Goal: Task Accomplishment & Management: Use online tool/utility

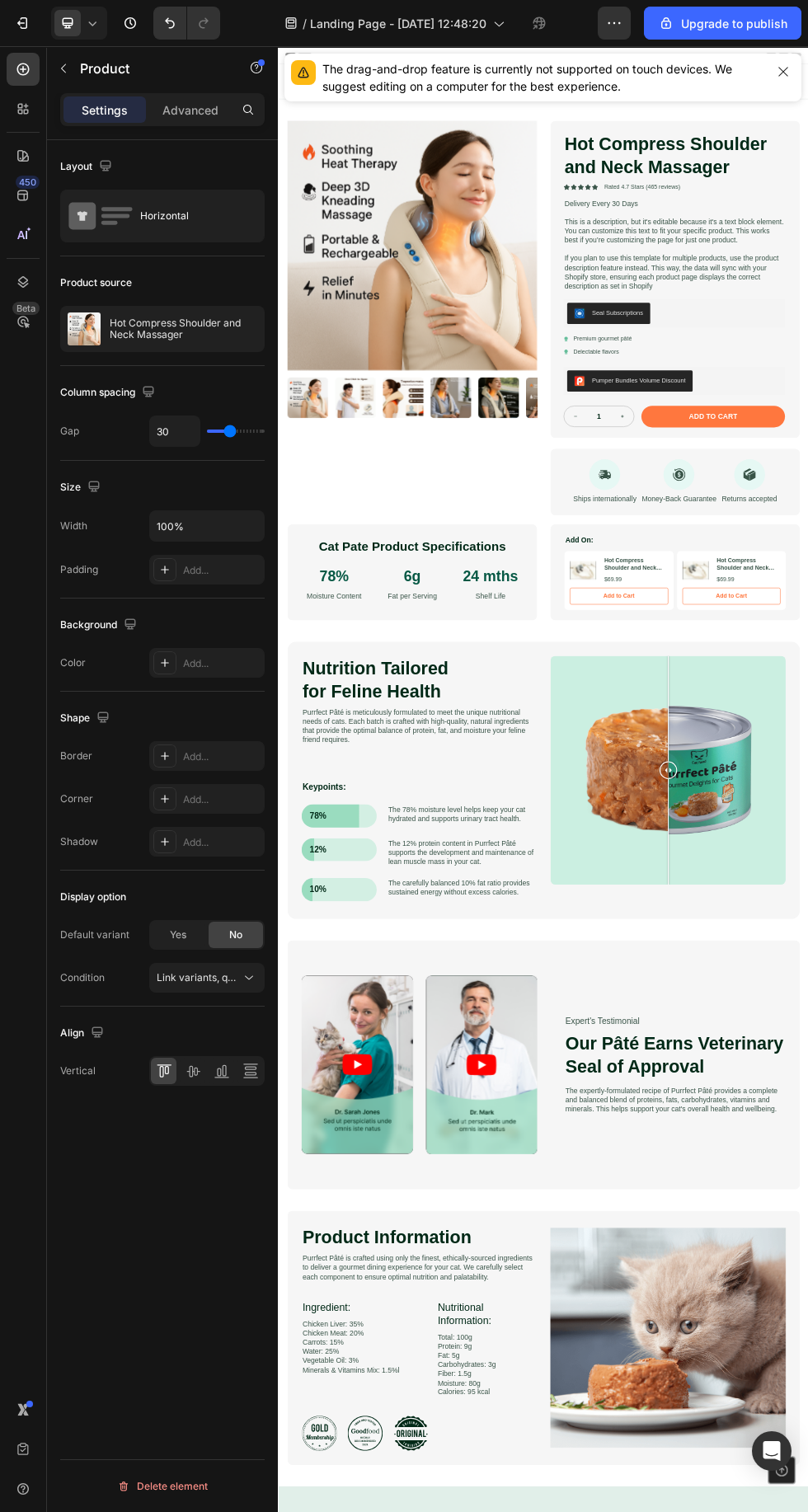
click at [415, 23] on span "Landing Page - [DATE] 12:48:20" at bounding box center [398, 24] width 176 height 18
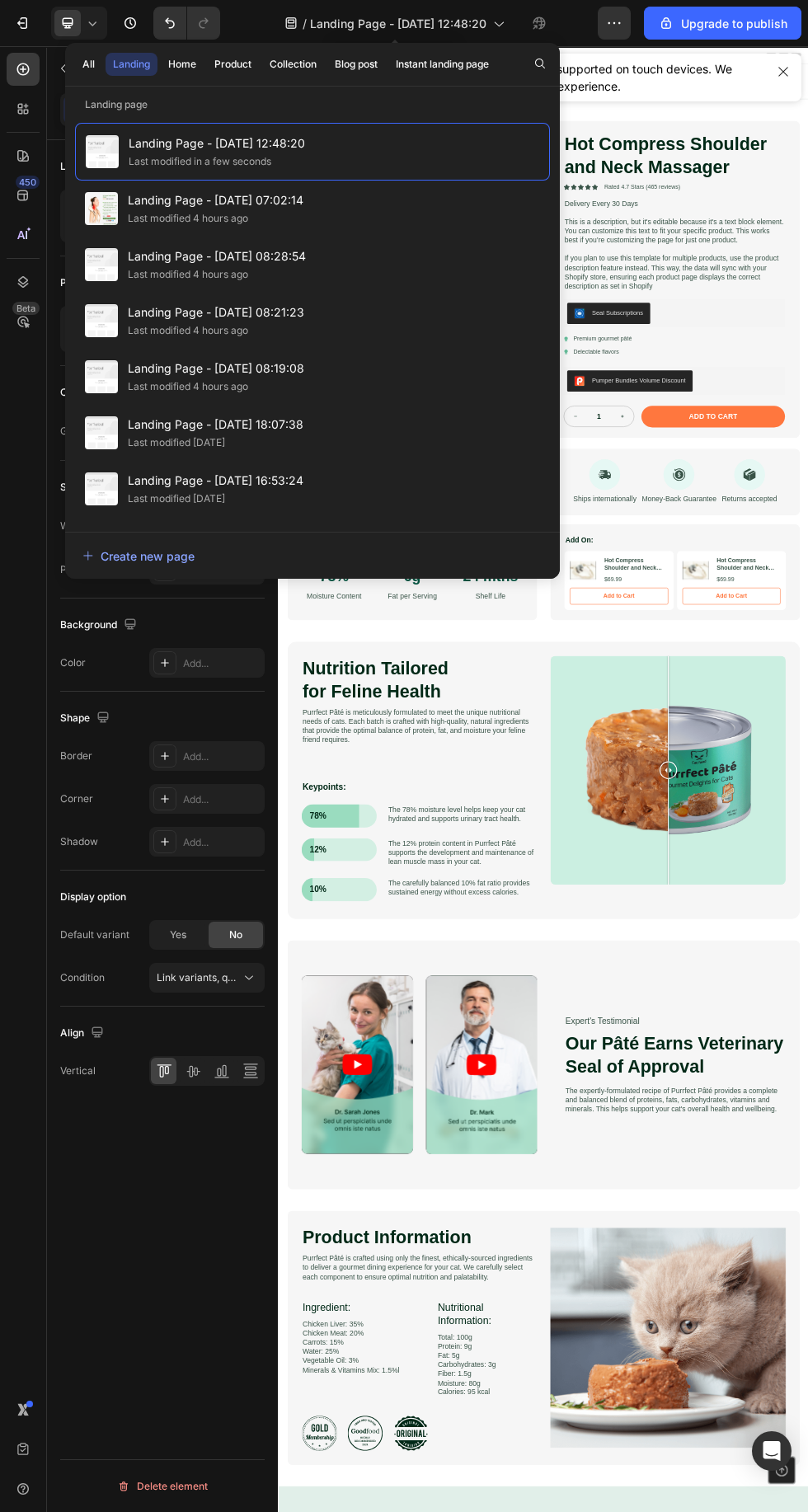
click at [139, 205] on span "Landing Page - [DATE] 07:02:14" at bounding box center [216, 200] width 175 height 19
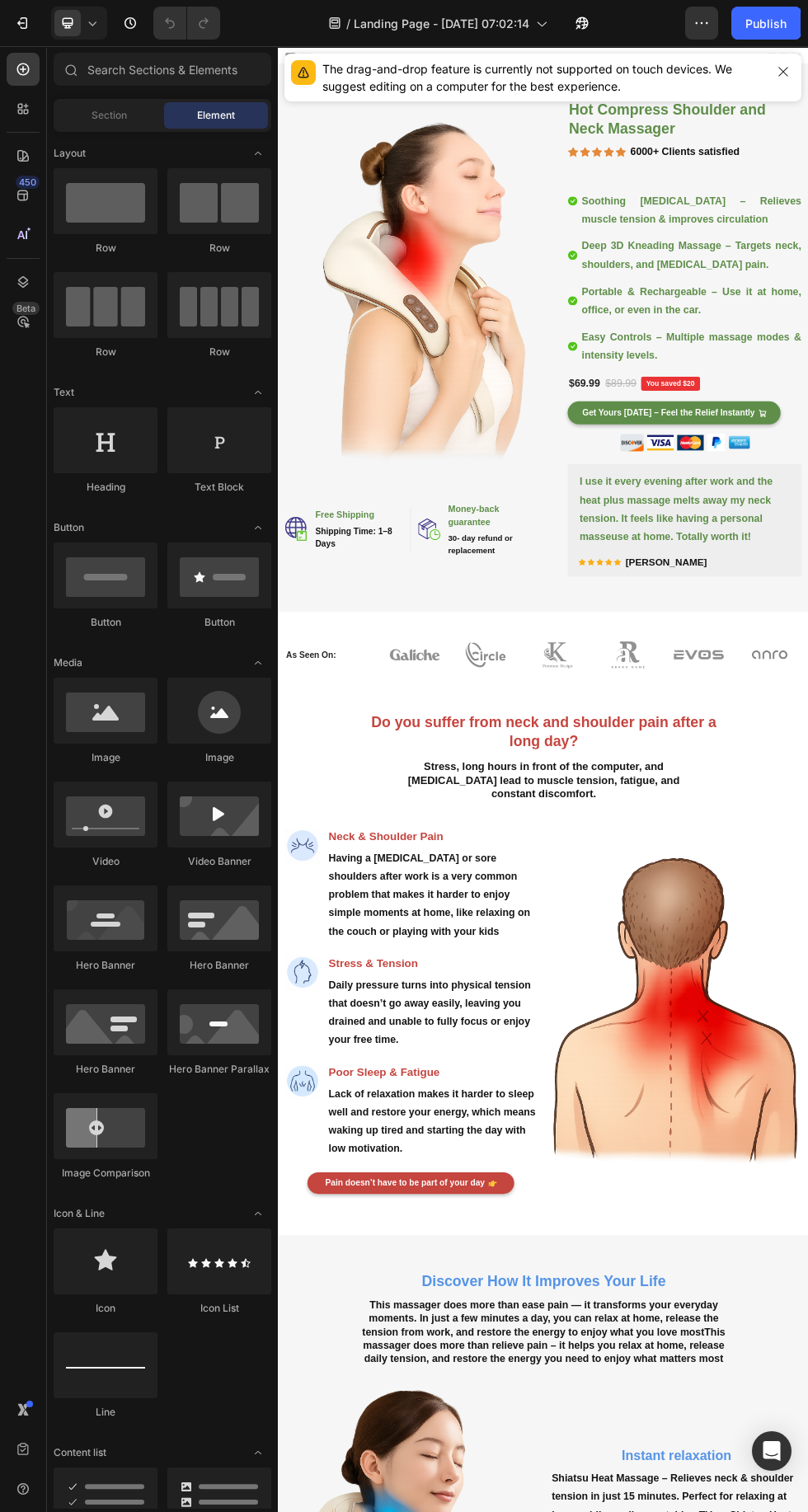
click at [585, 624] on img at bounding box center [532, 507] width 483 height 724
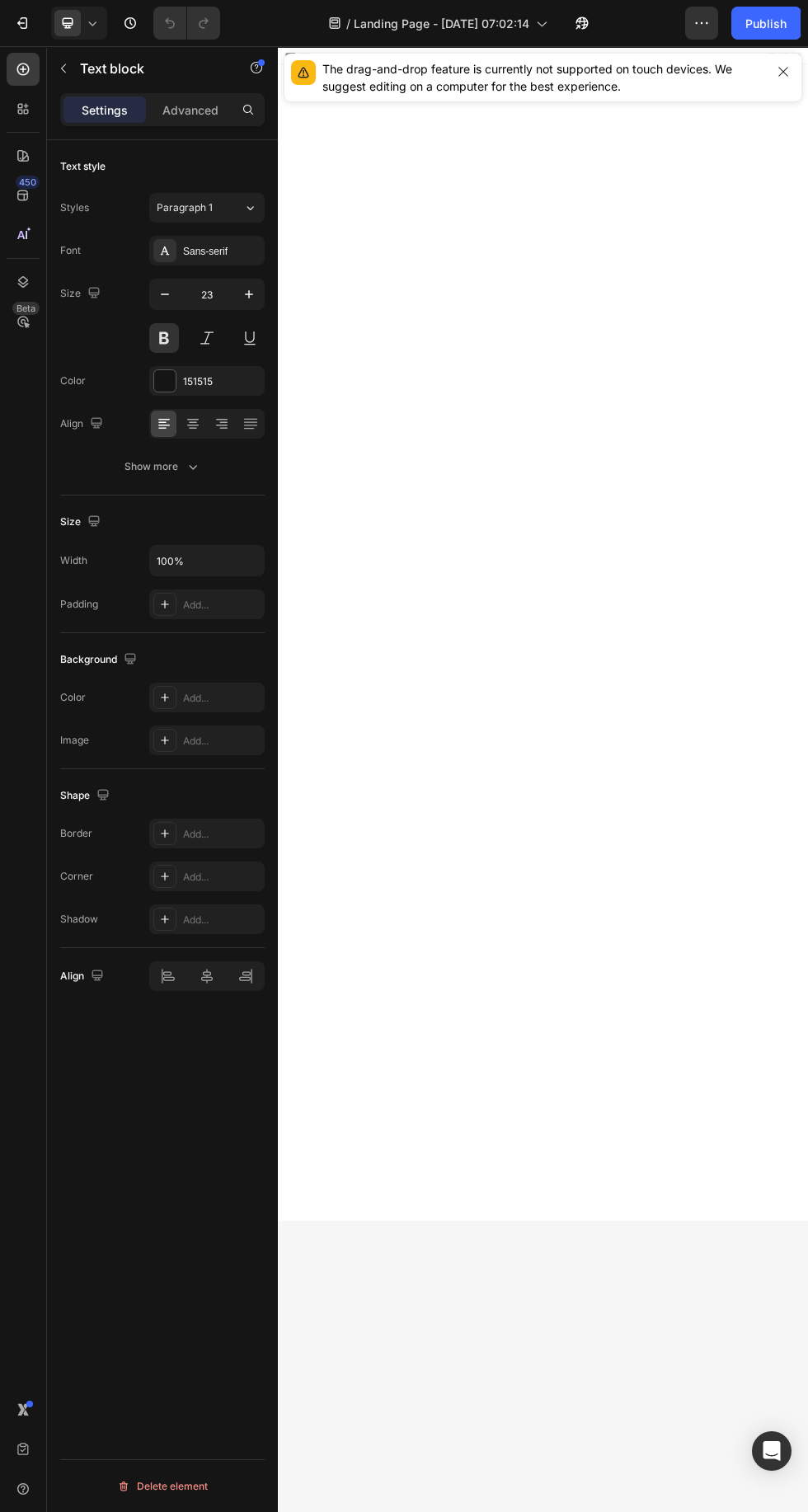
scroll to position [5772, 0]
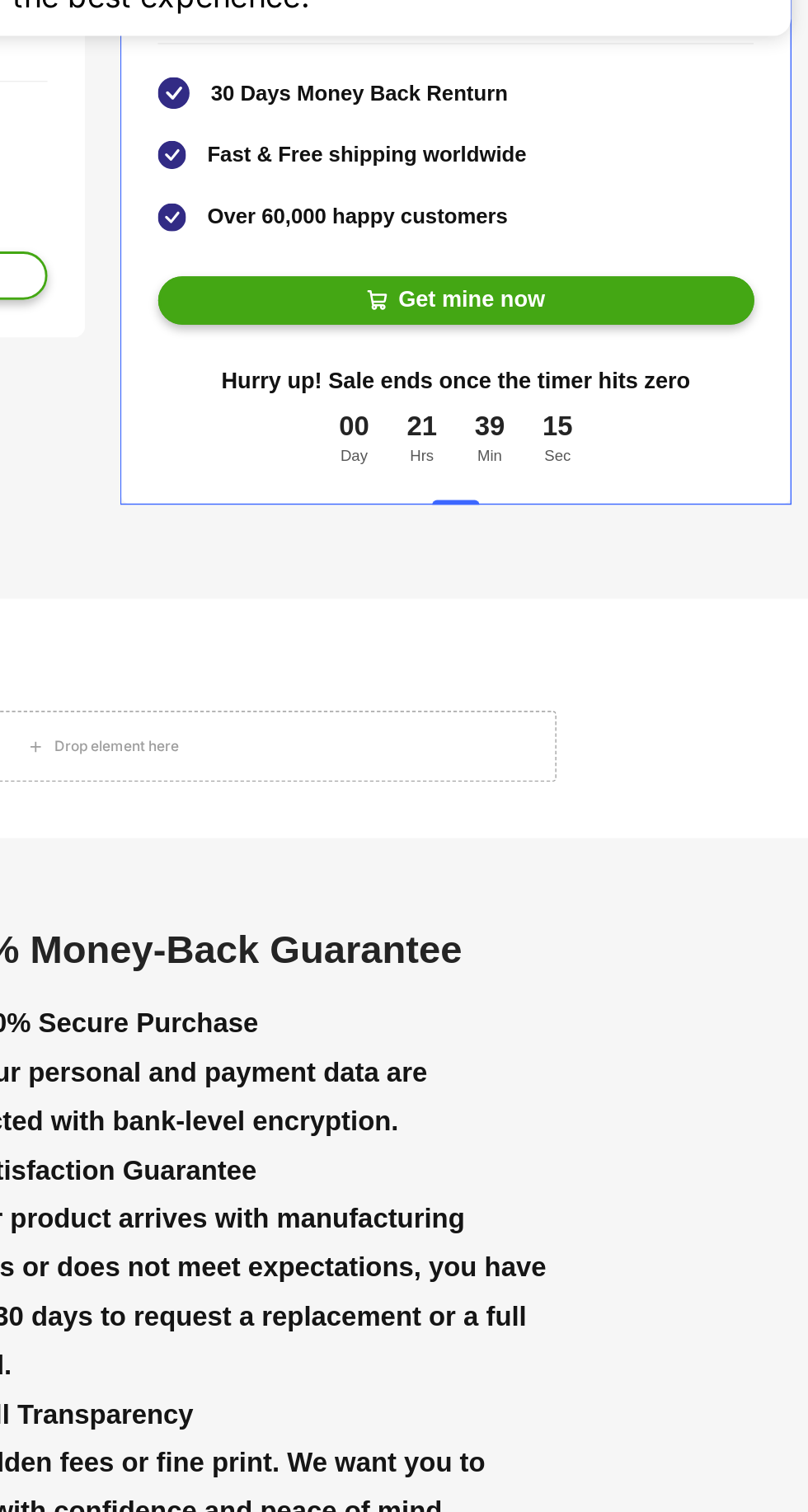
scroll to position [0, 0]
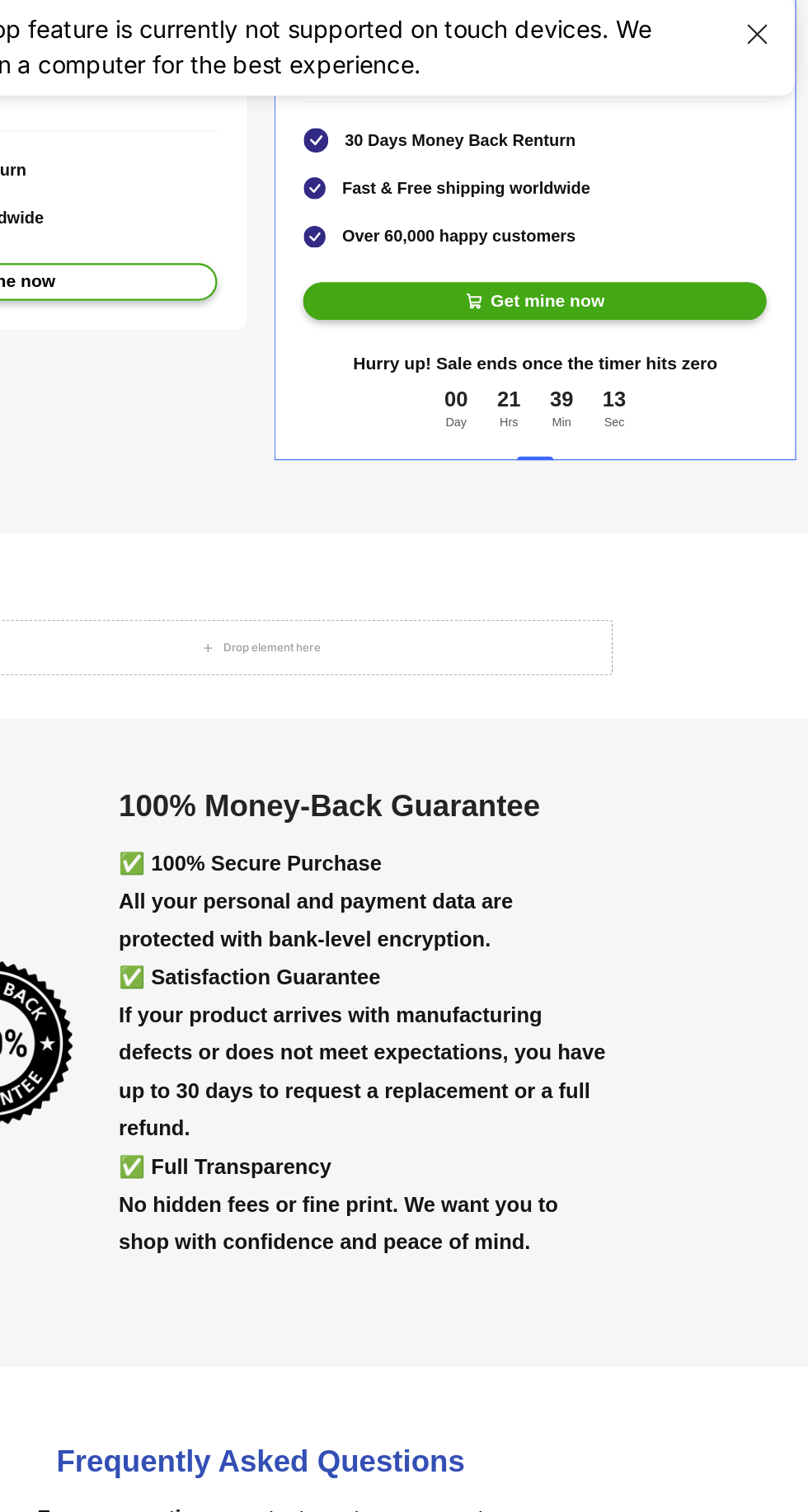
click at [543, 260] on button "Get mine now" at bounding box center [452, 270] width 417 height 34
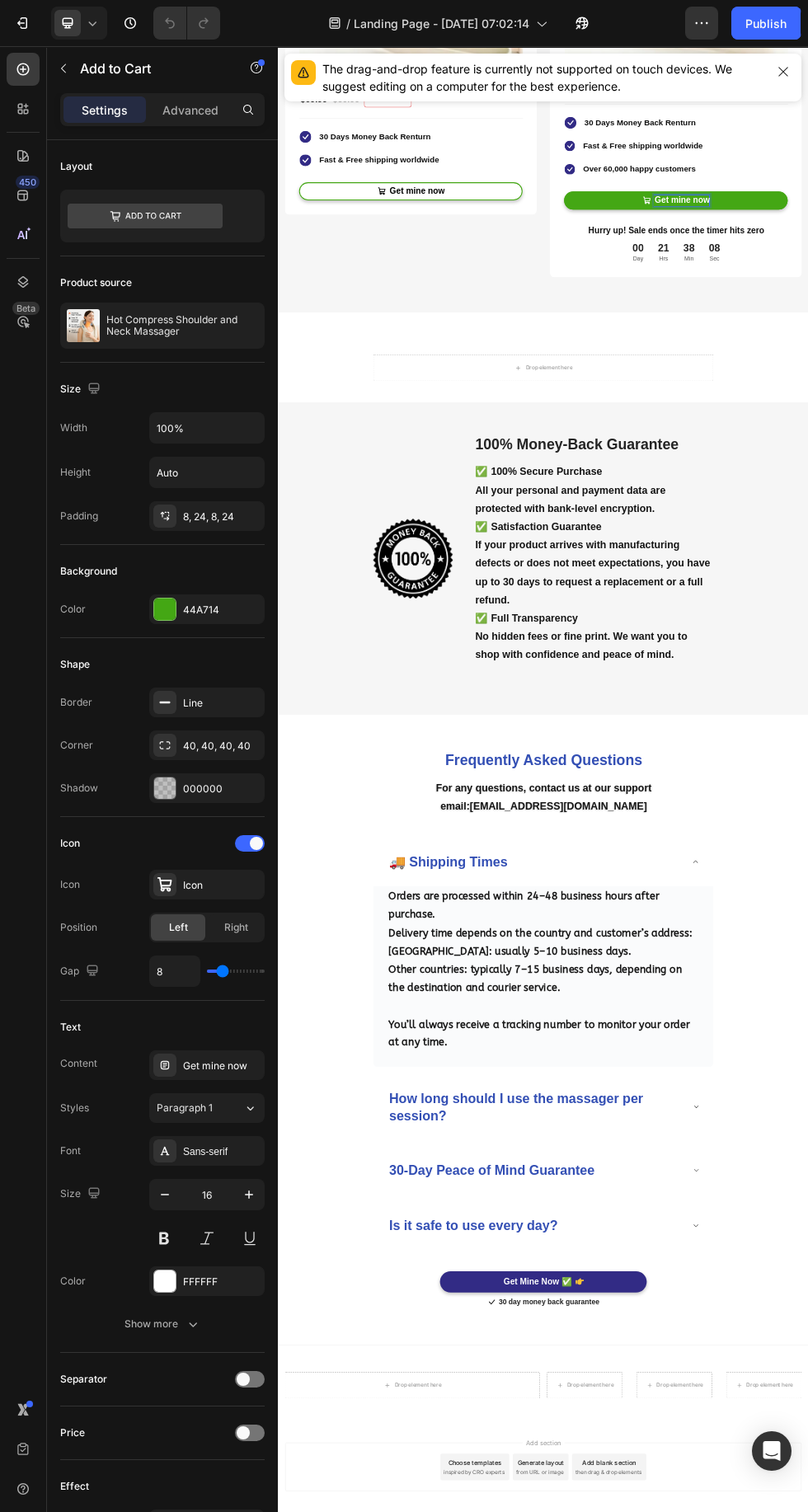
click at [0, 0] on div at bounding box center [0, 0] width 0 height 0
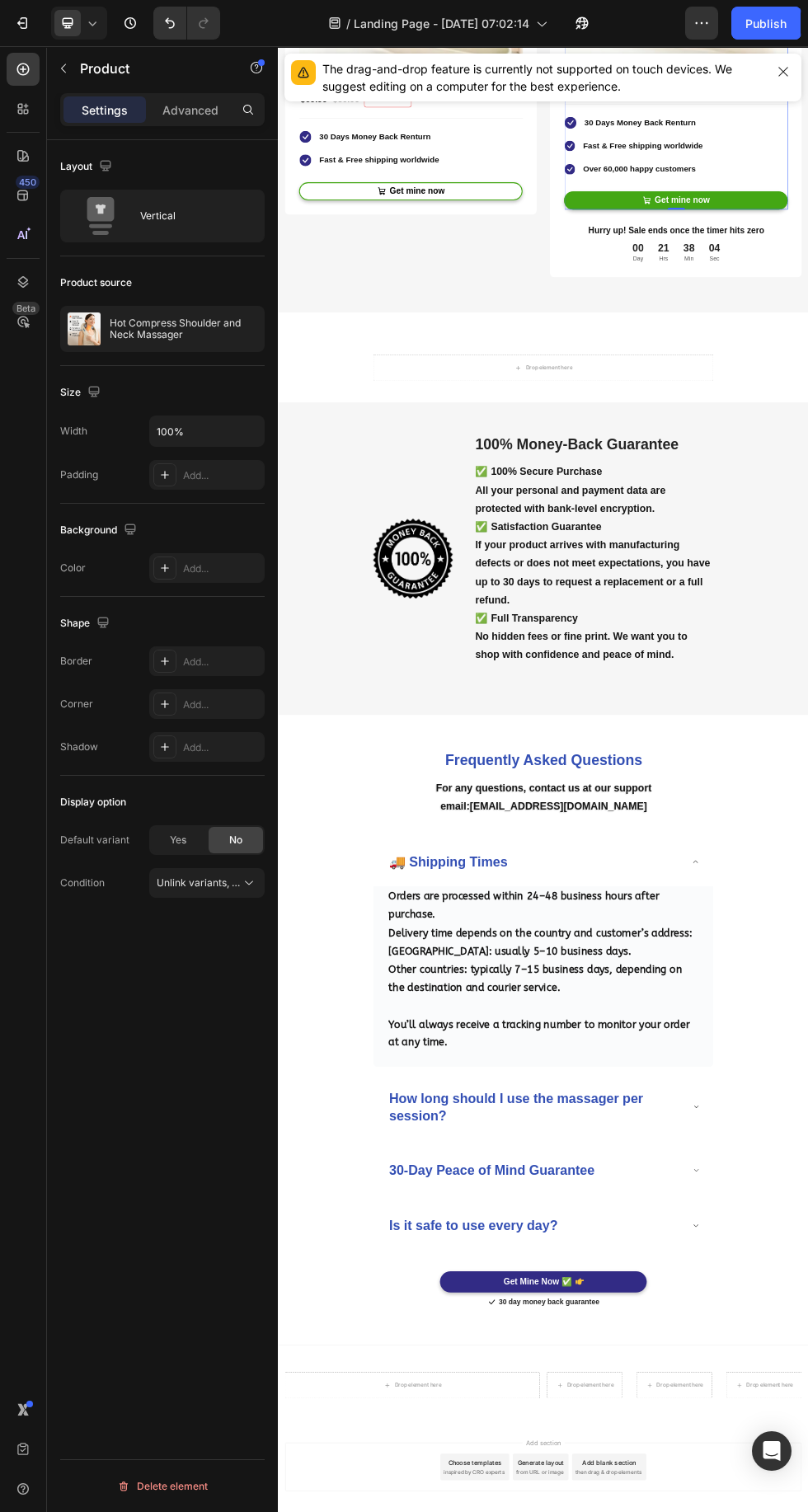
click at [126, 323] on p "Hot Compress Shoulder and Neck Massager" at bounding box center [183, 329] width 147 height 23
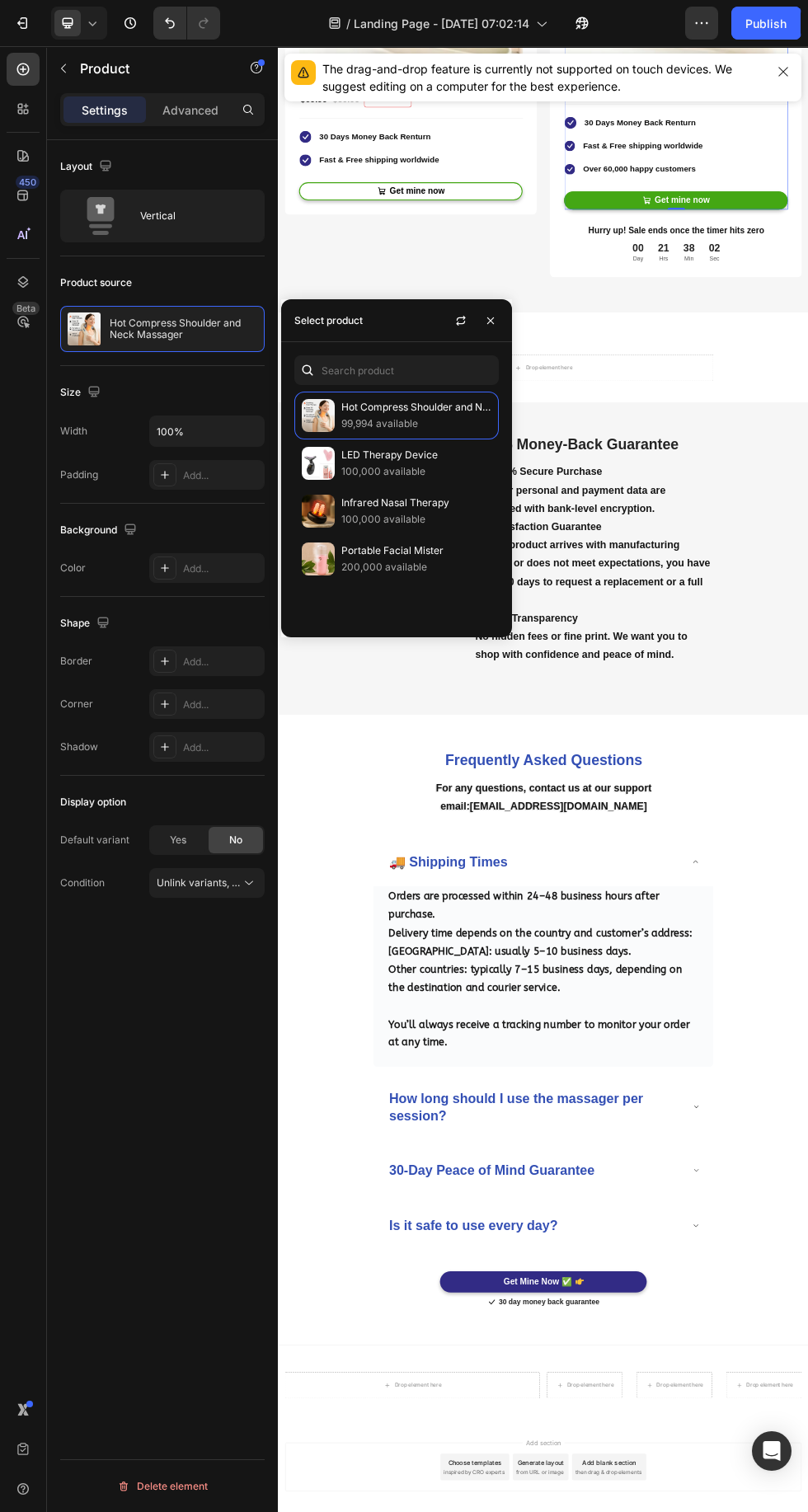
click at [461, 320] on icon "button" at bounding box center [461, 321] width 13 height 13
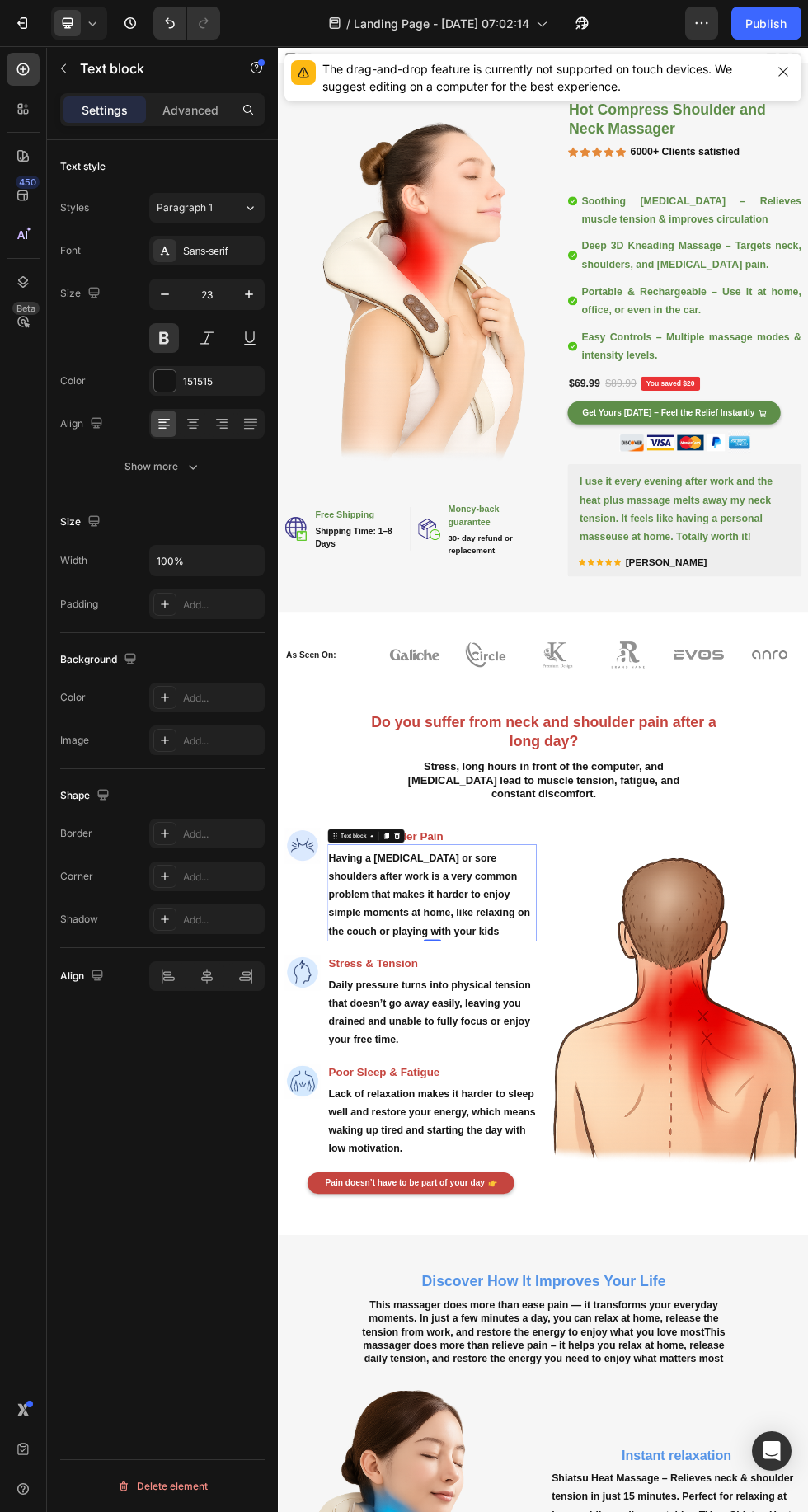
click at [481, 605] on img at bounding box center [532, 507] width 483 height 724
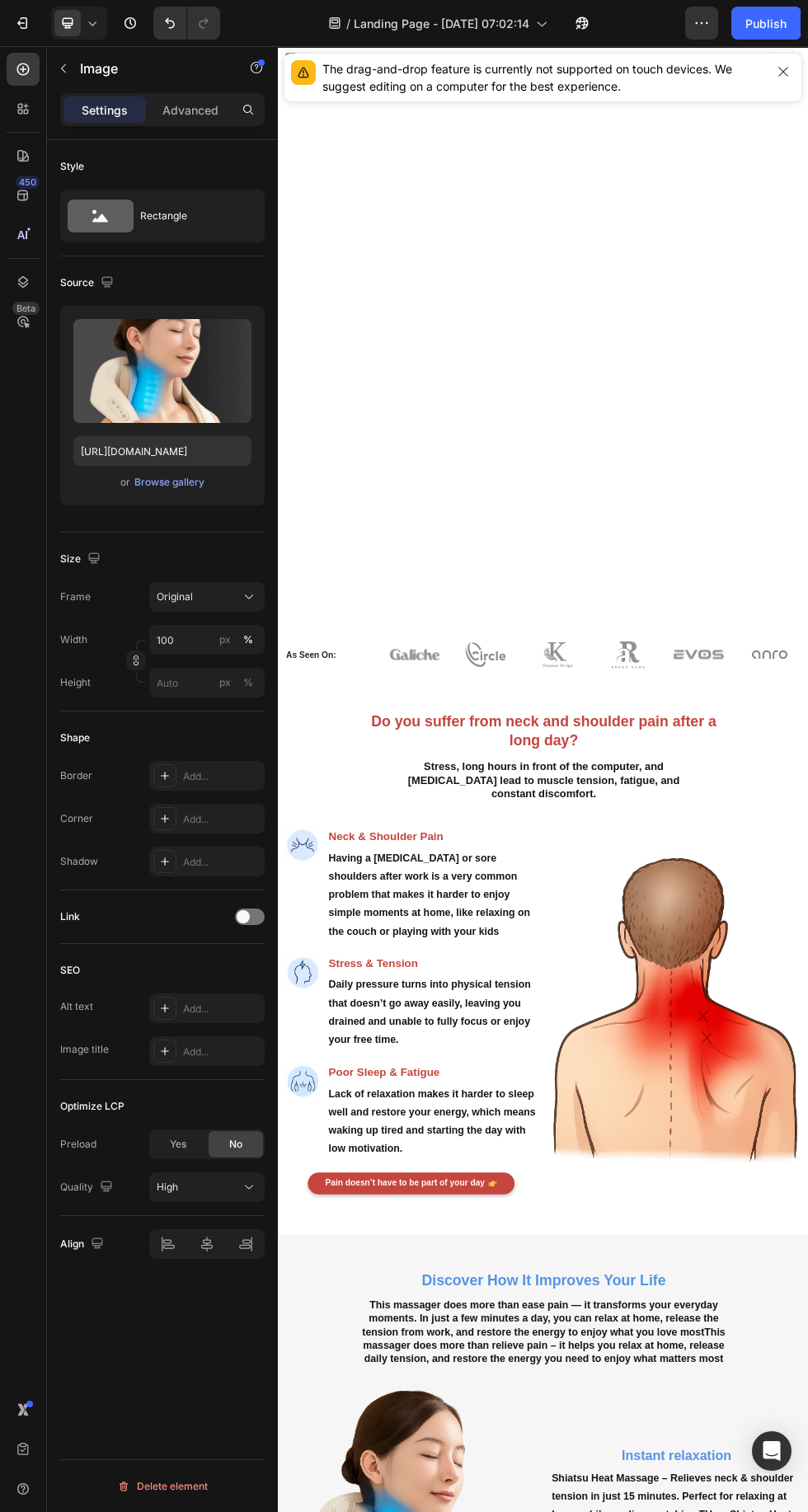
scroll to position [1981, 0]
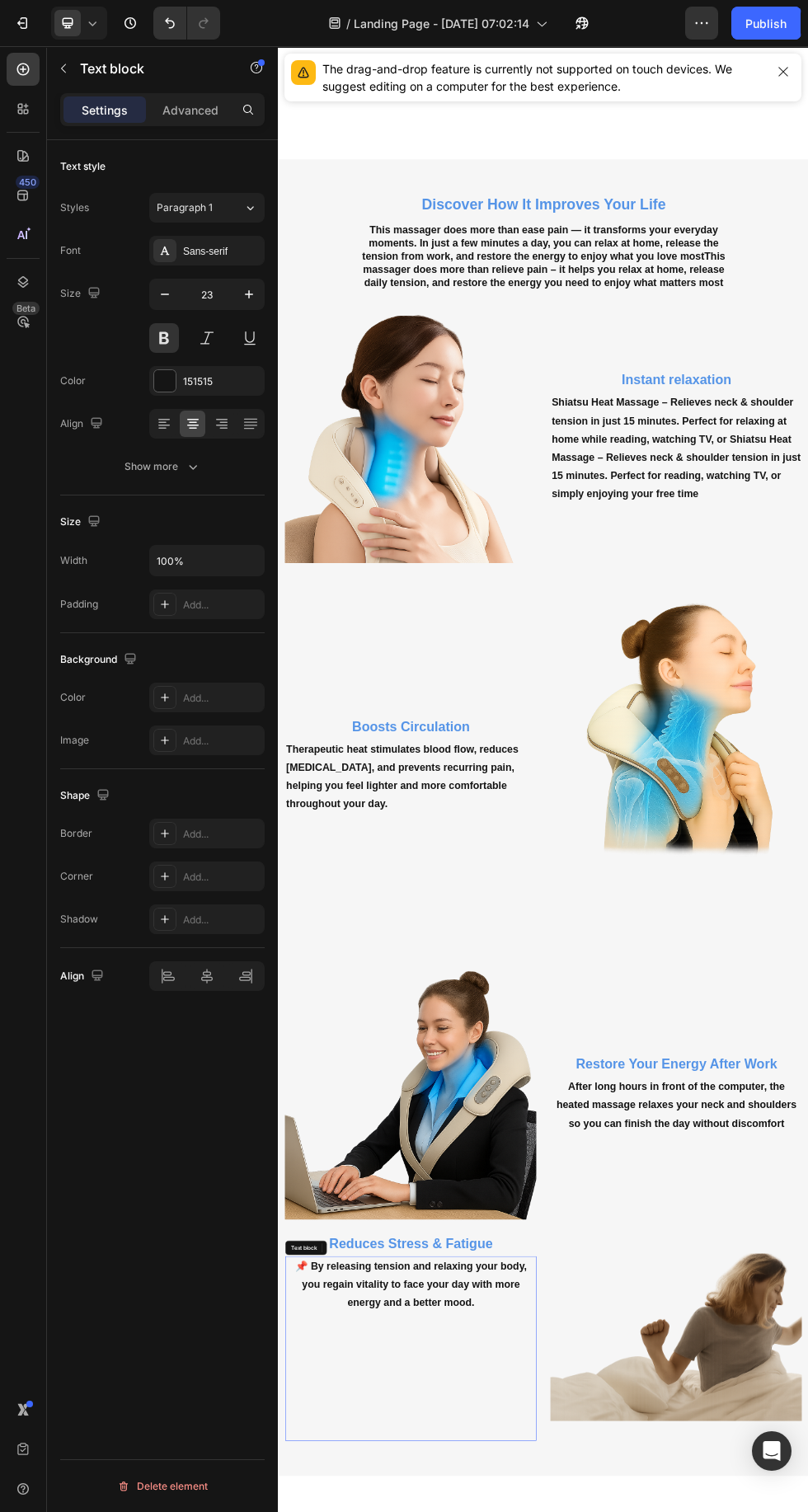
click at [88, 22] on icon at bounding box center [93, 24] width 17 height 17
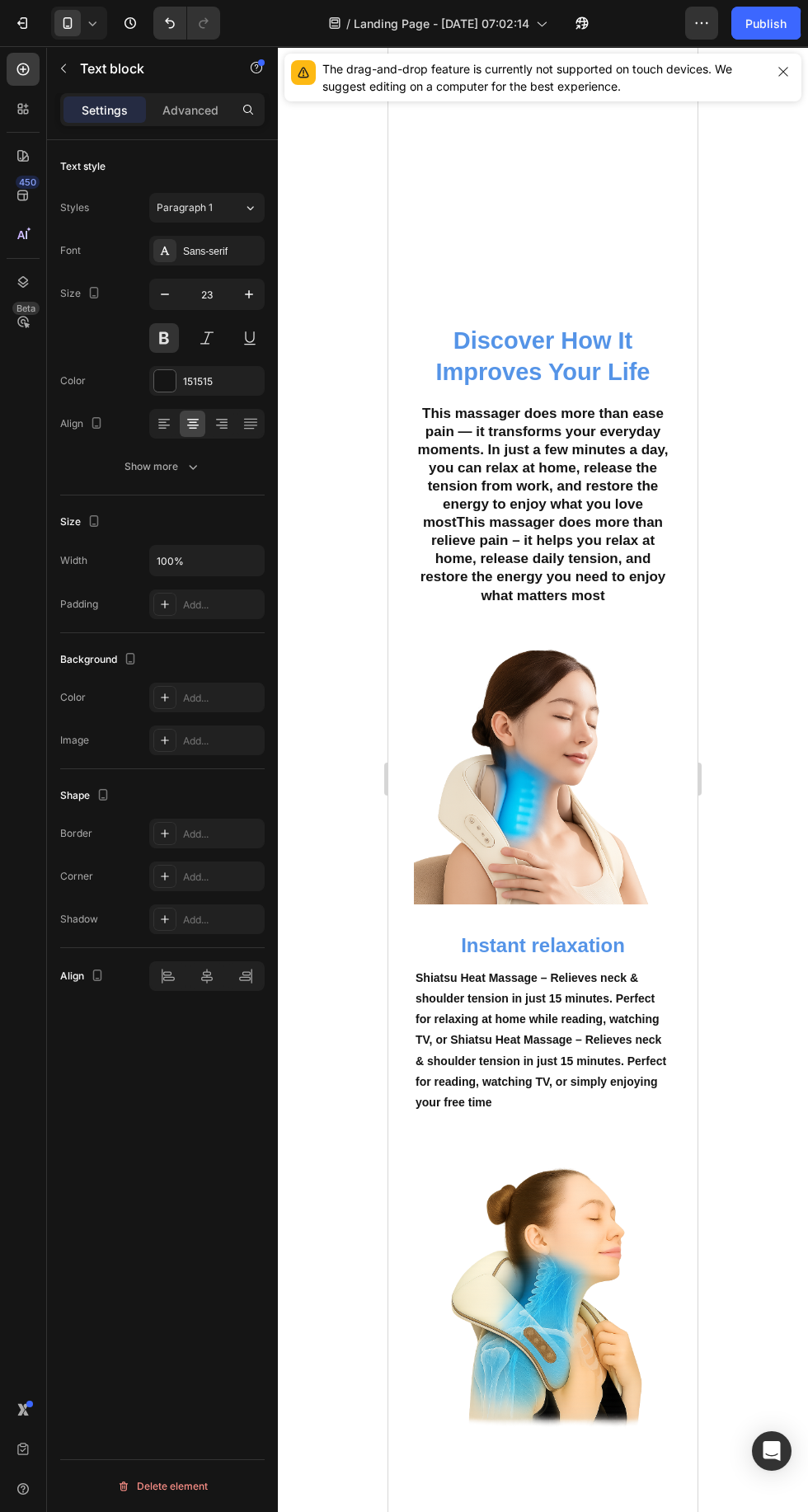
type input "14"
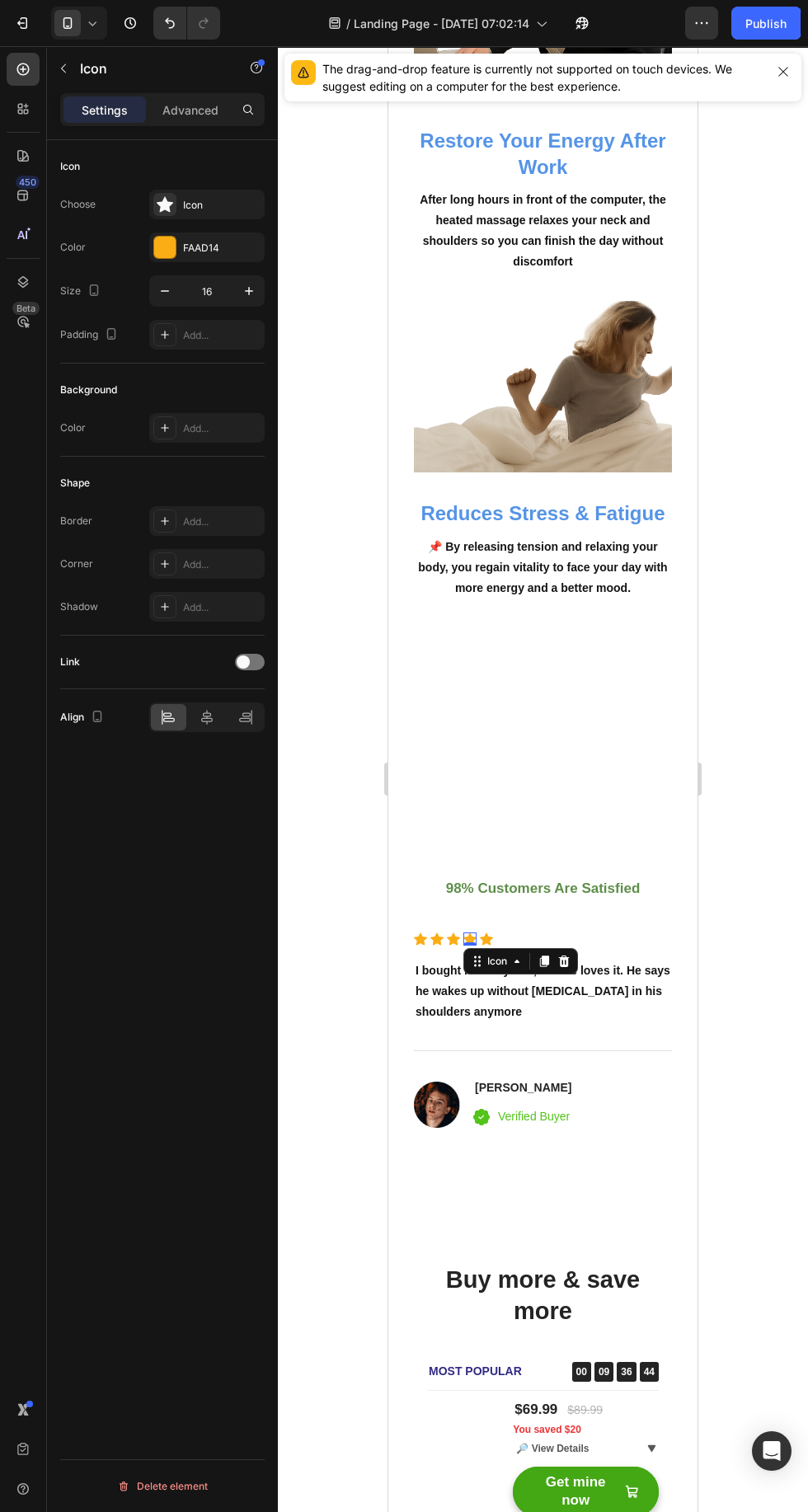
scroll to position [4777, 0]
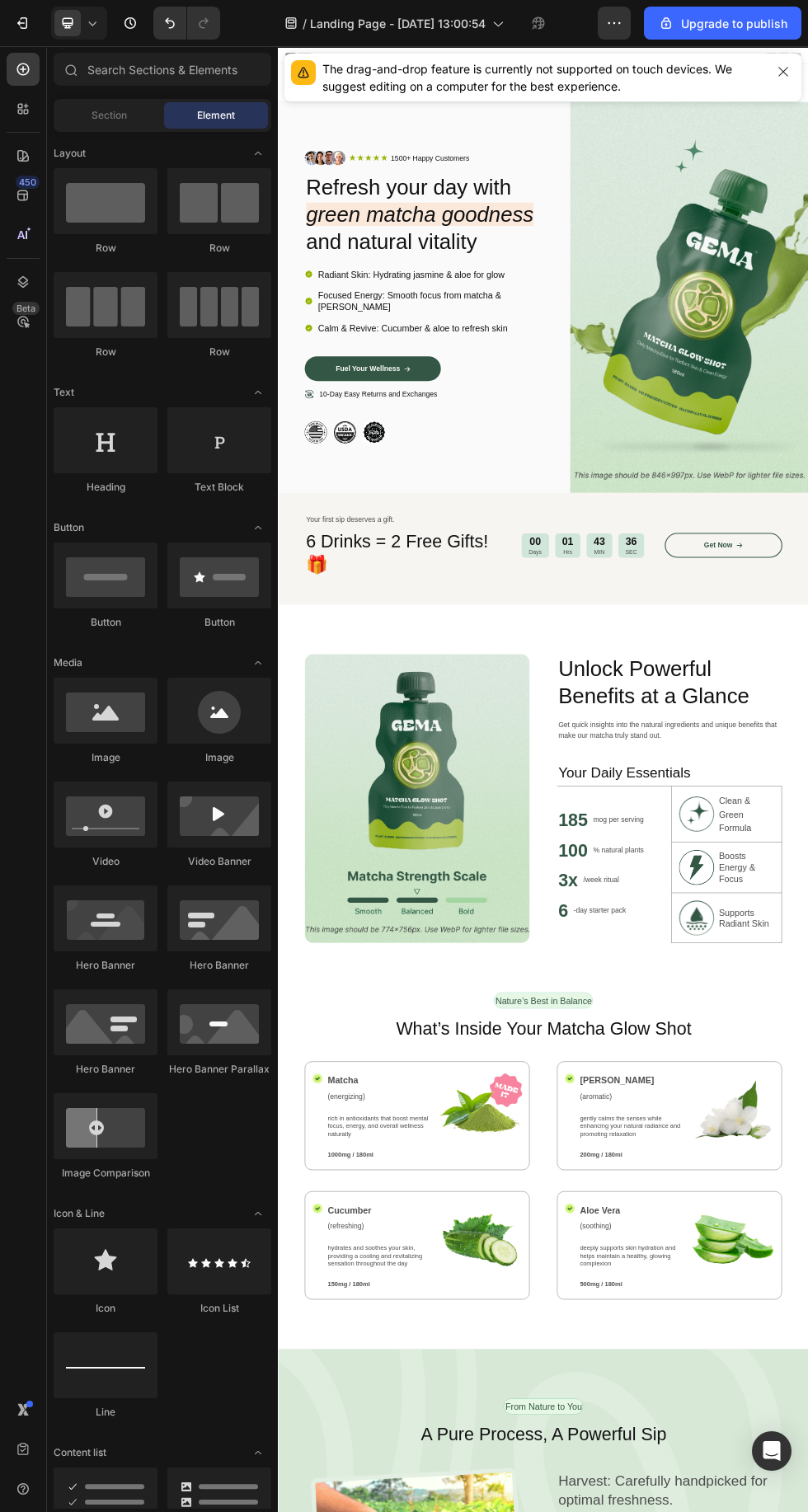
click at [360, 22] on span "Landing Page - Sep 27, 13:00:54" at bounding box center [398, 24] width 175 height 18
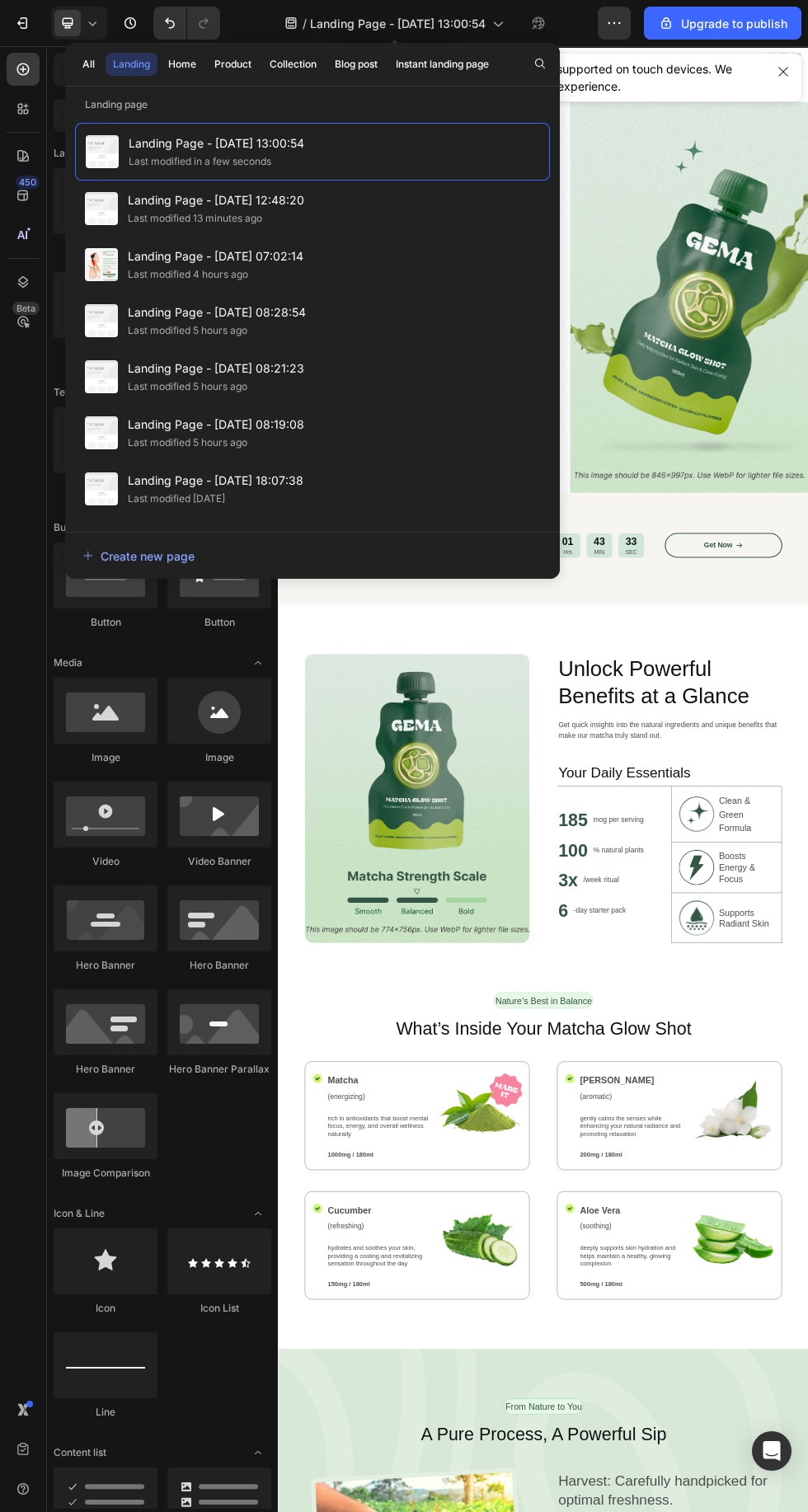
click at [130, 256] on span "Landing Page - [DATE] 07:02:14" at bounding box center [216, 256] width 175 height 19
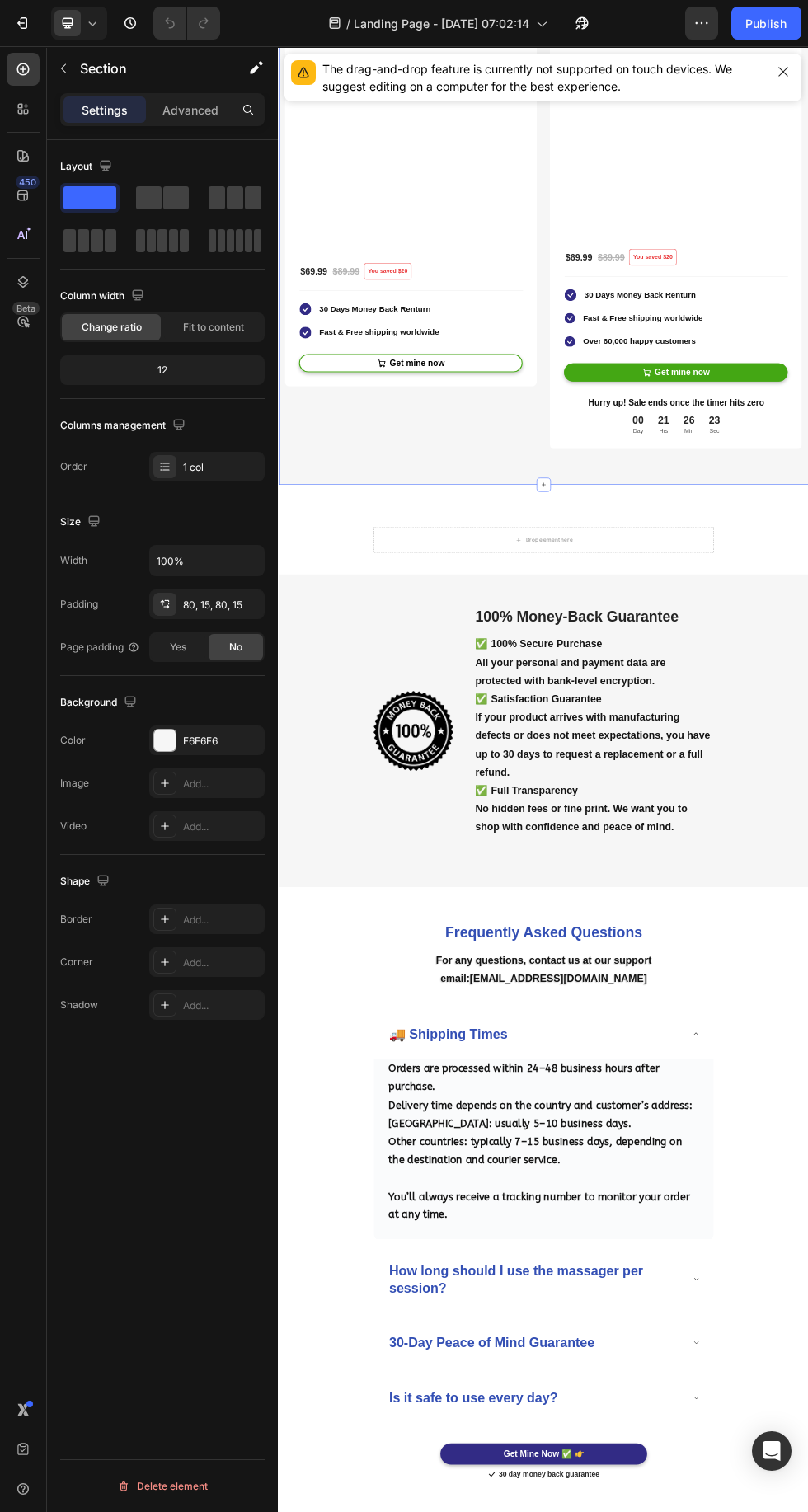
scroll to position [5629, 0]
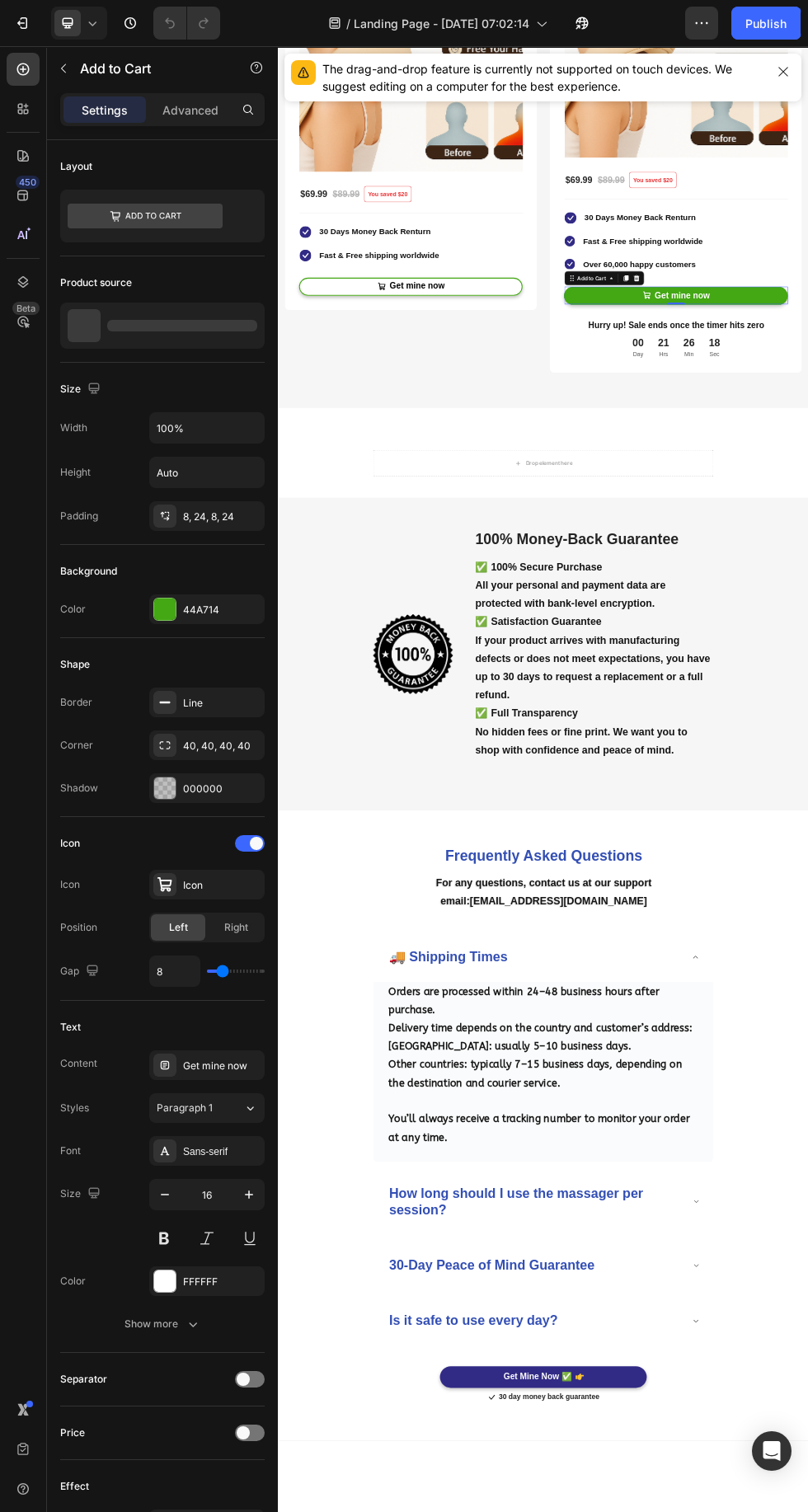
scroll to position [5010, 0]
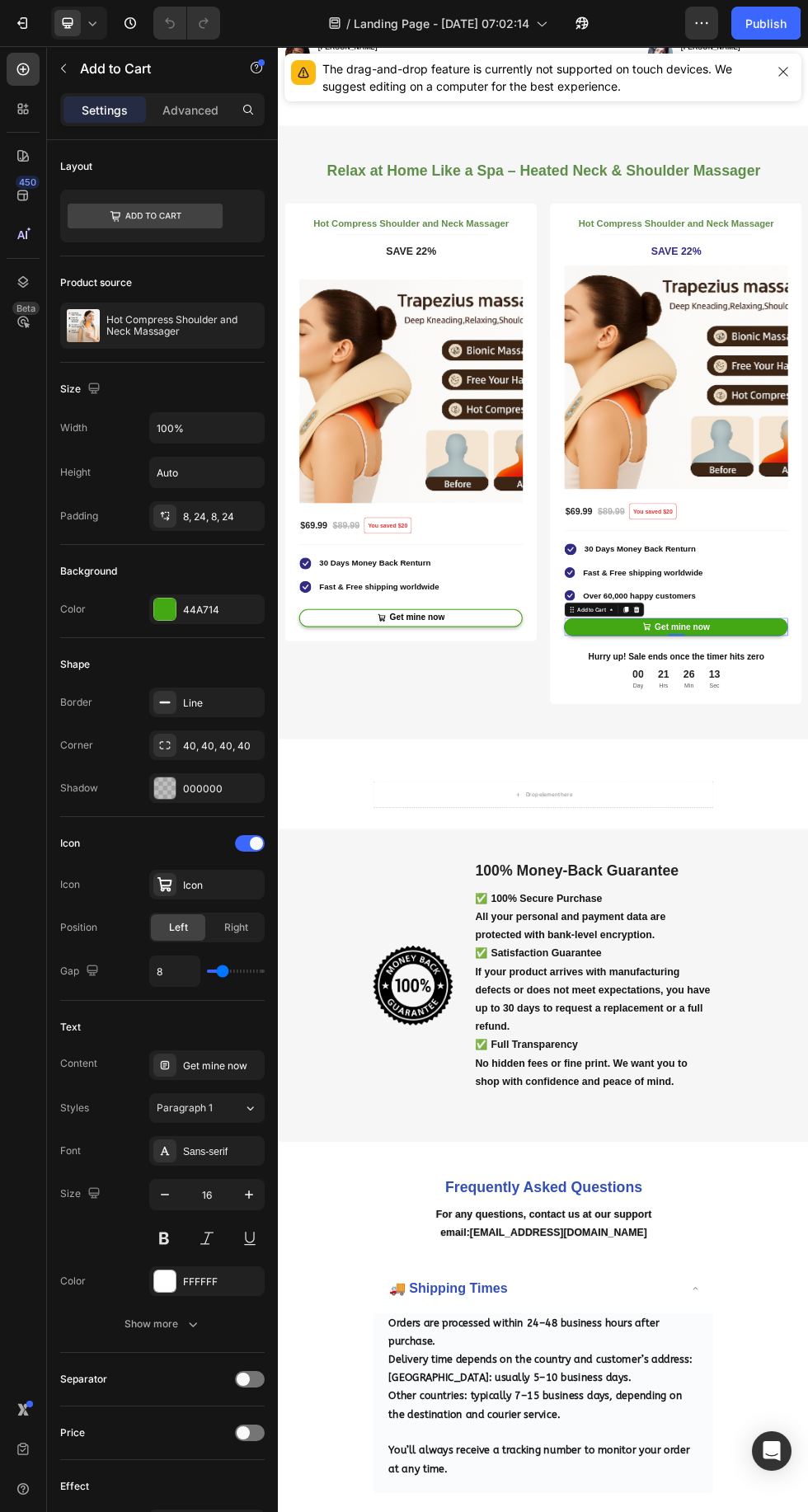
click at [0, 0] on div at bounding box center [0, 0] width 0 height 0
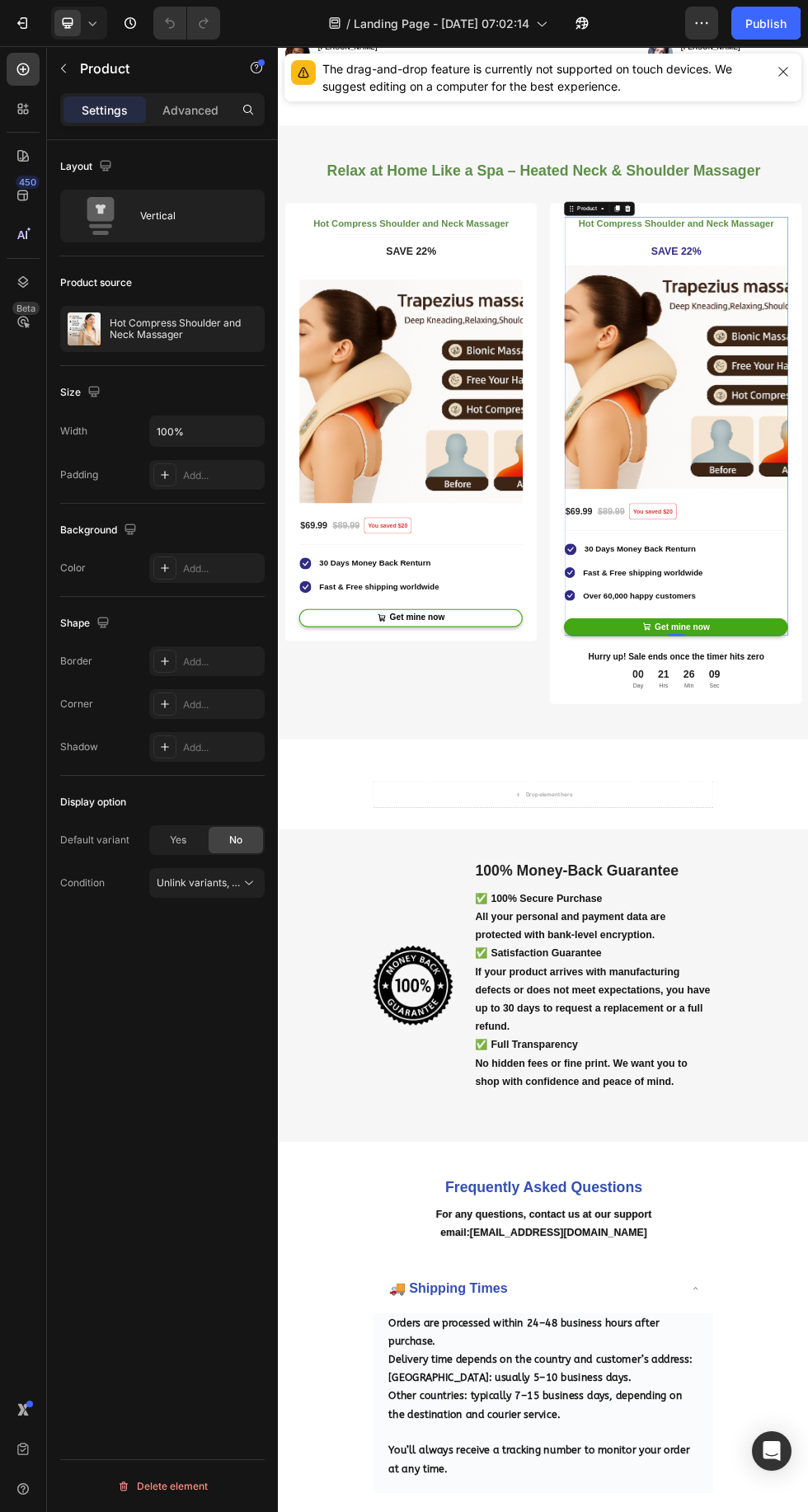
click at [190, 337] on p "Hot Compress Shoulder and Neck Massager" at bounding box center [183, 329] width 147 height 23
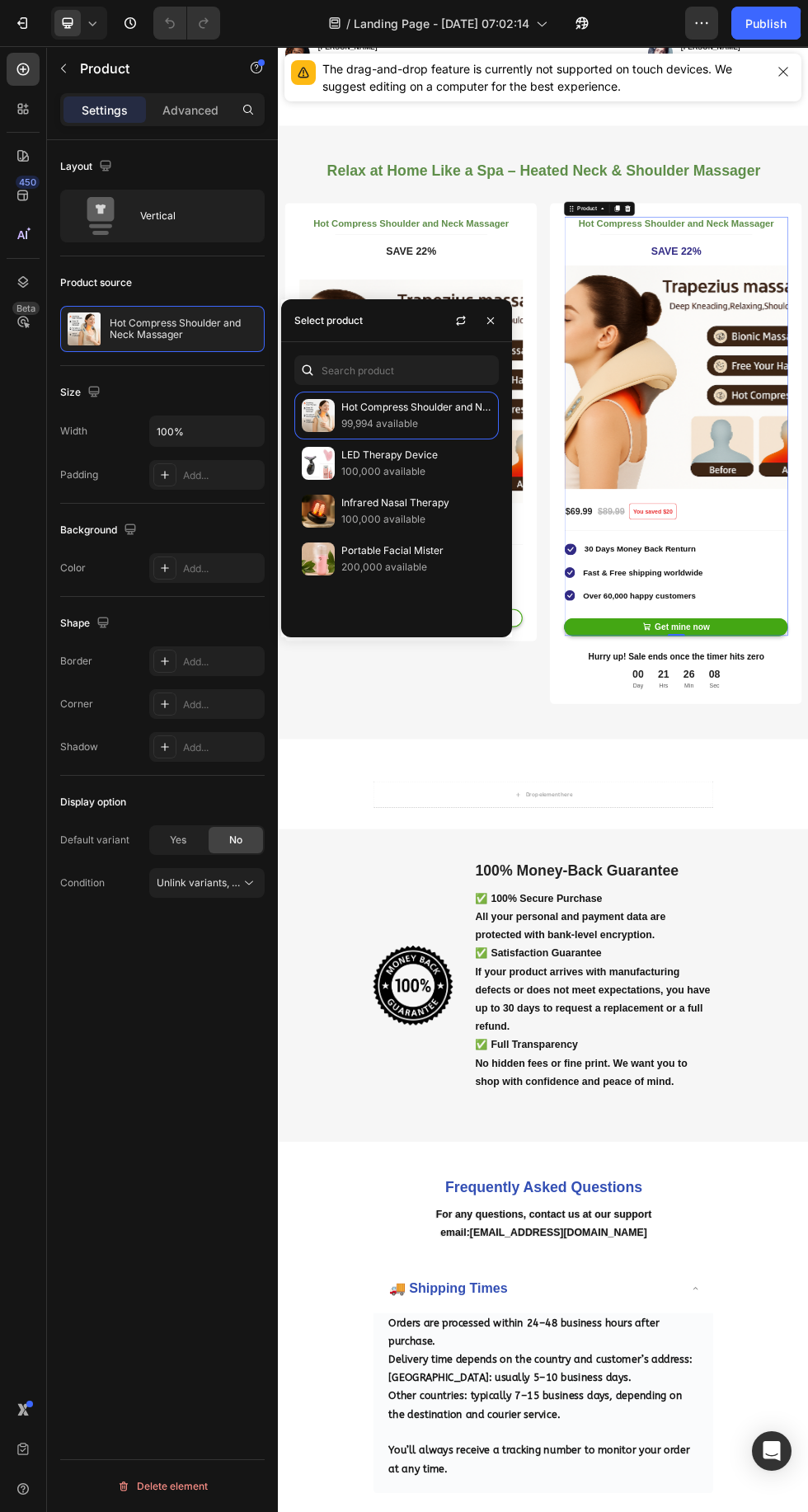
click at [0, 0] on icon "button" at bounding box center [0, 0] width 0 height 0
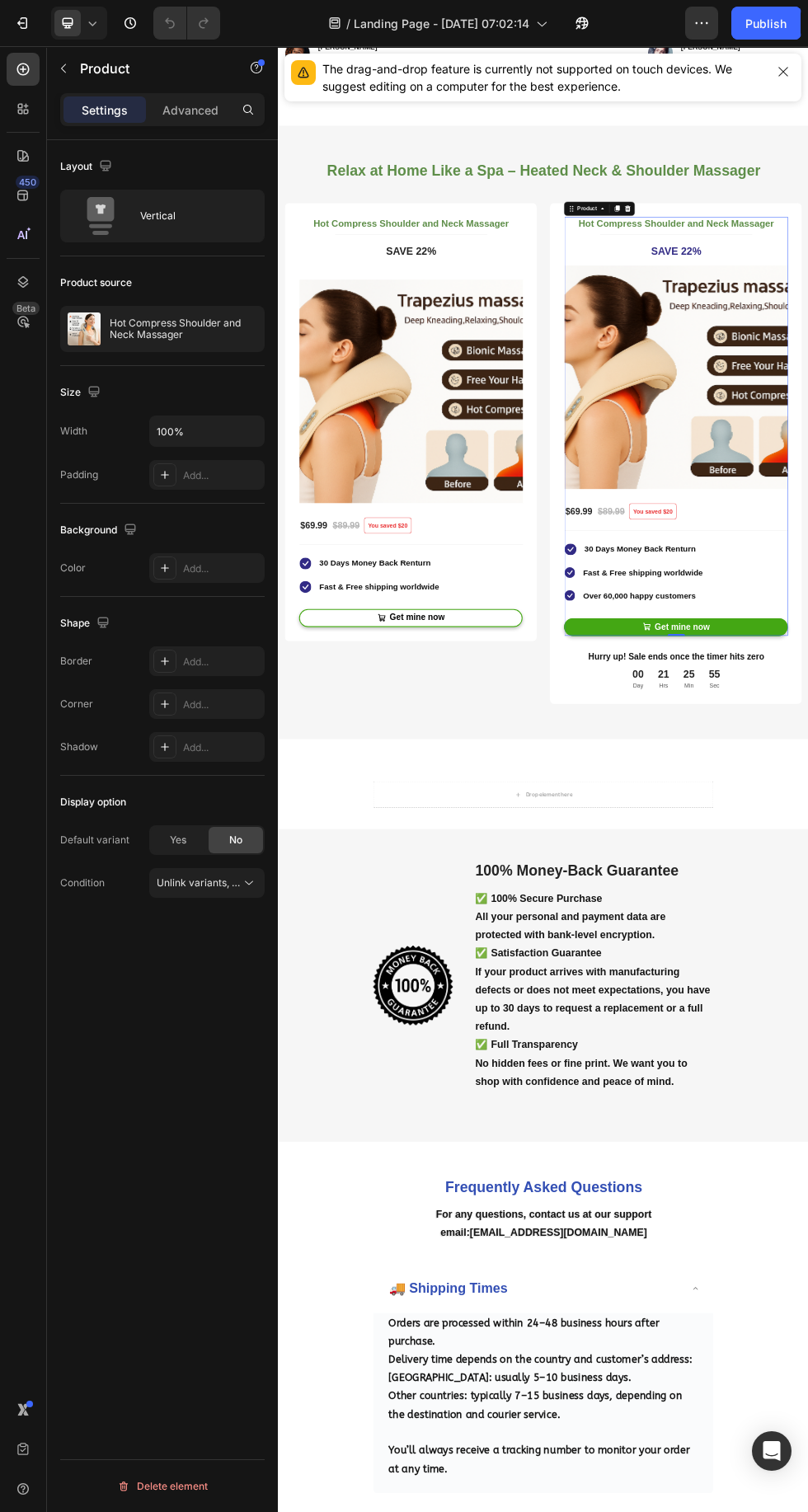
click at [156, 347] on div "Hot Compress Shoulder and Neck Massager" at bounding box center [162, 329] width 205 height 46
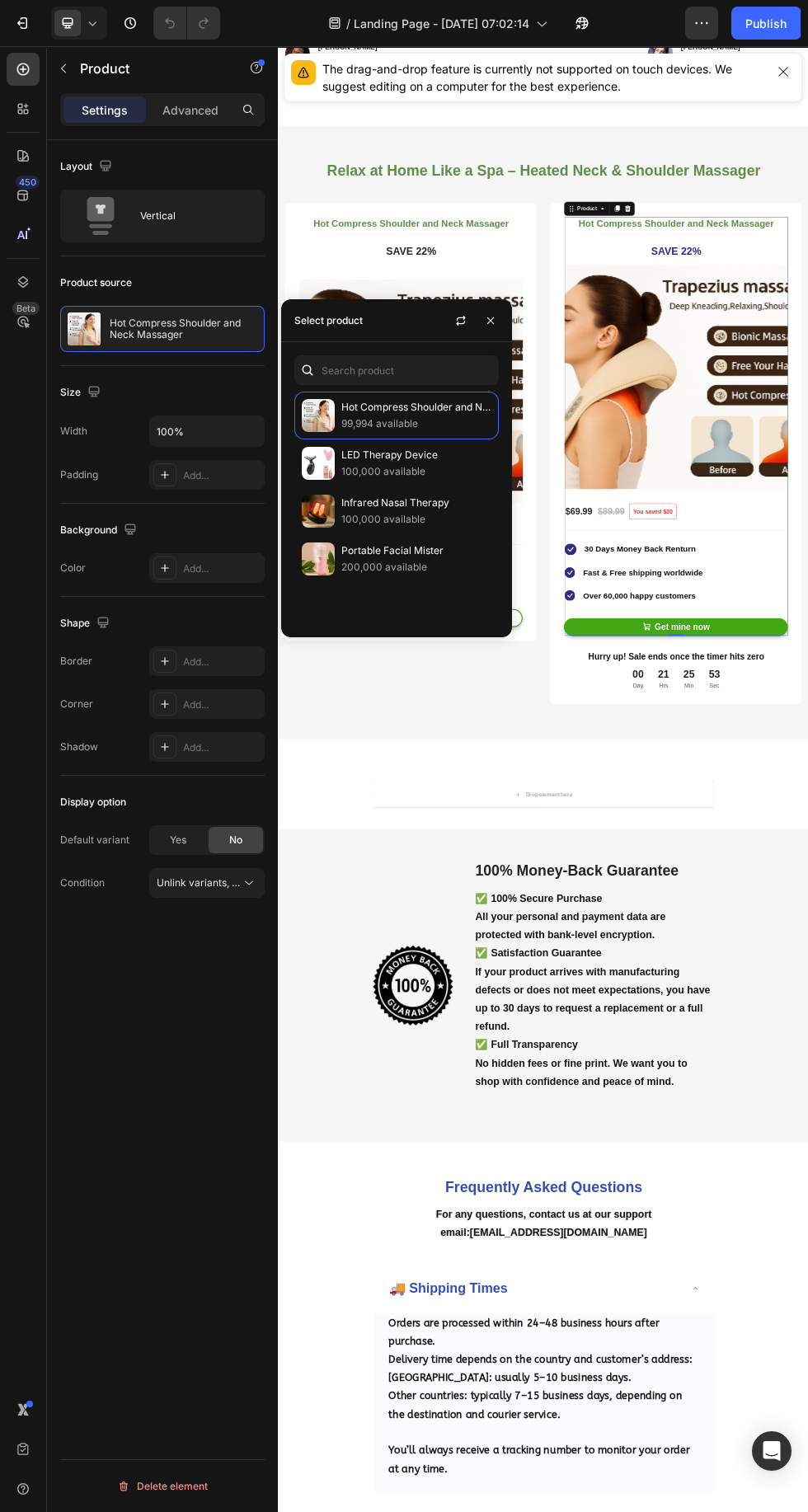
click at [0, 0] on button "button" at bounding box center [0, 0] width 0 height 0
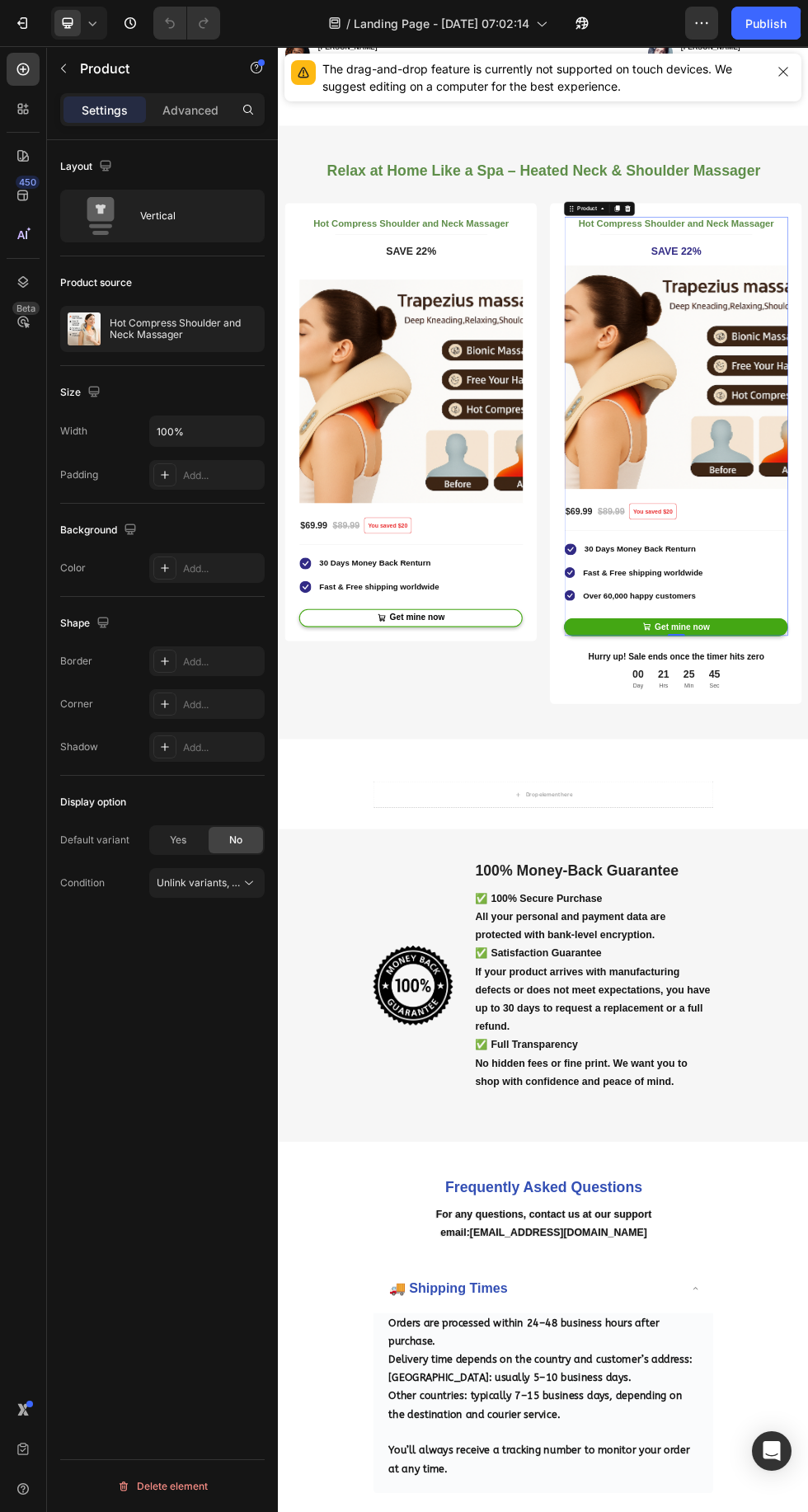
click at [63, 59] on button "button" at bounding box center [63, 68] width 26 height 26
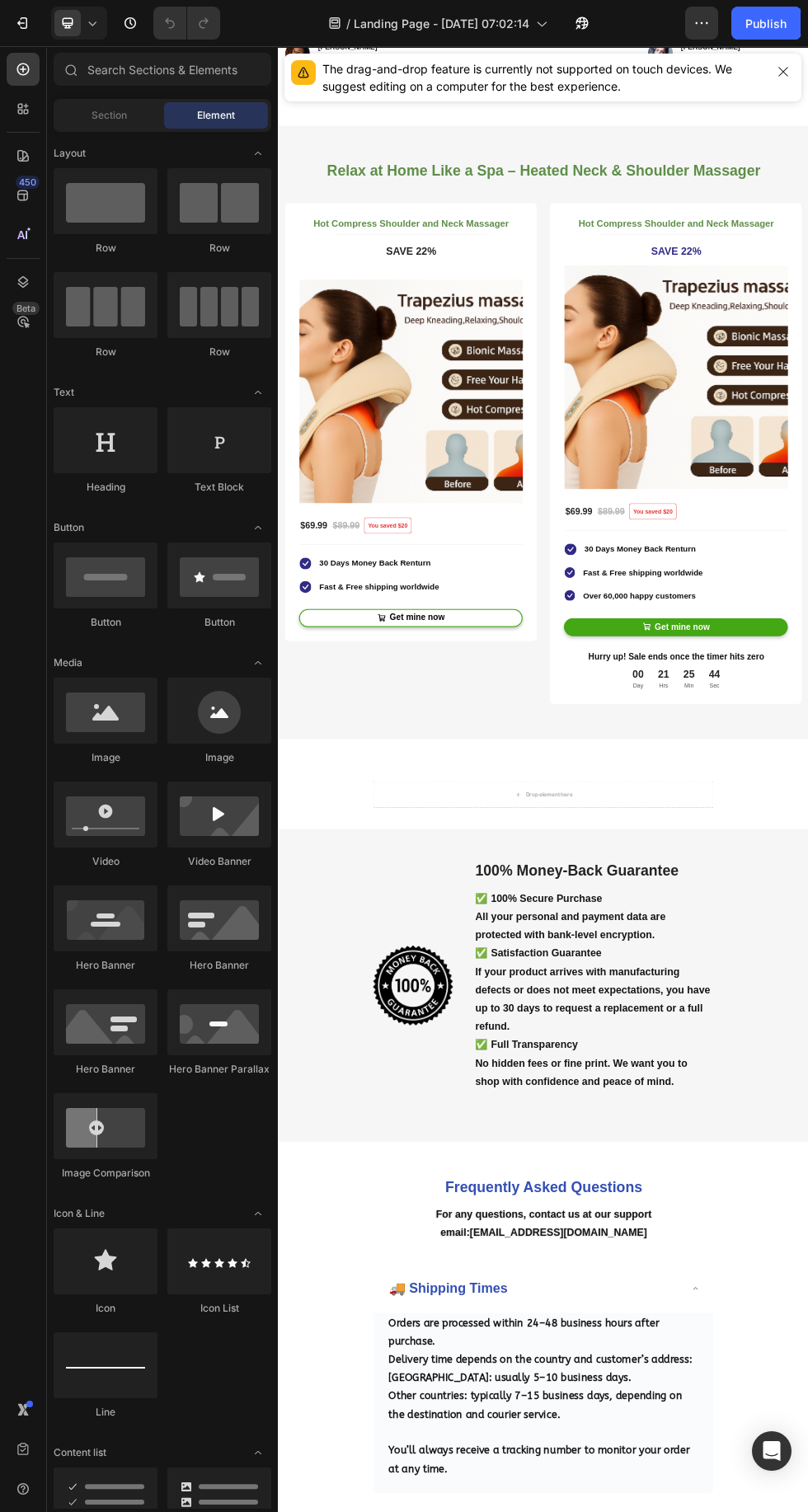
click at [92, 24] on icon at bounding box center [93, 24] width 17 height 17
click at [89, 116] on span "Mobile" at bounding box center [100, 112] width 31 height 17
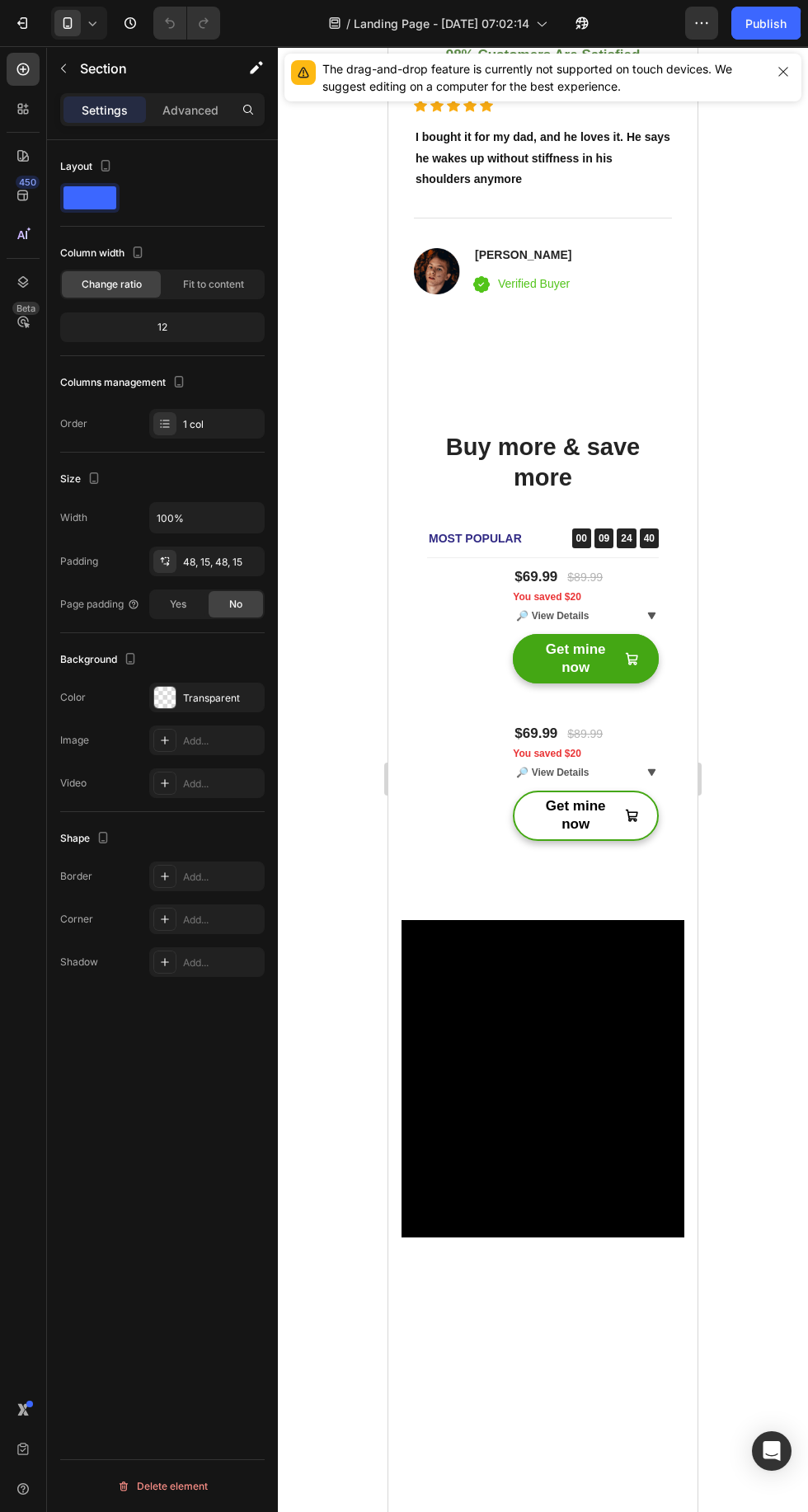
scroll to position [4678, 0]
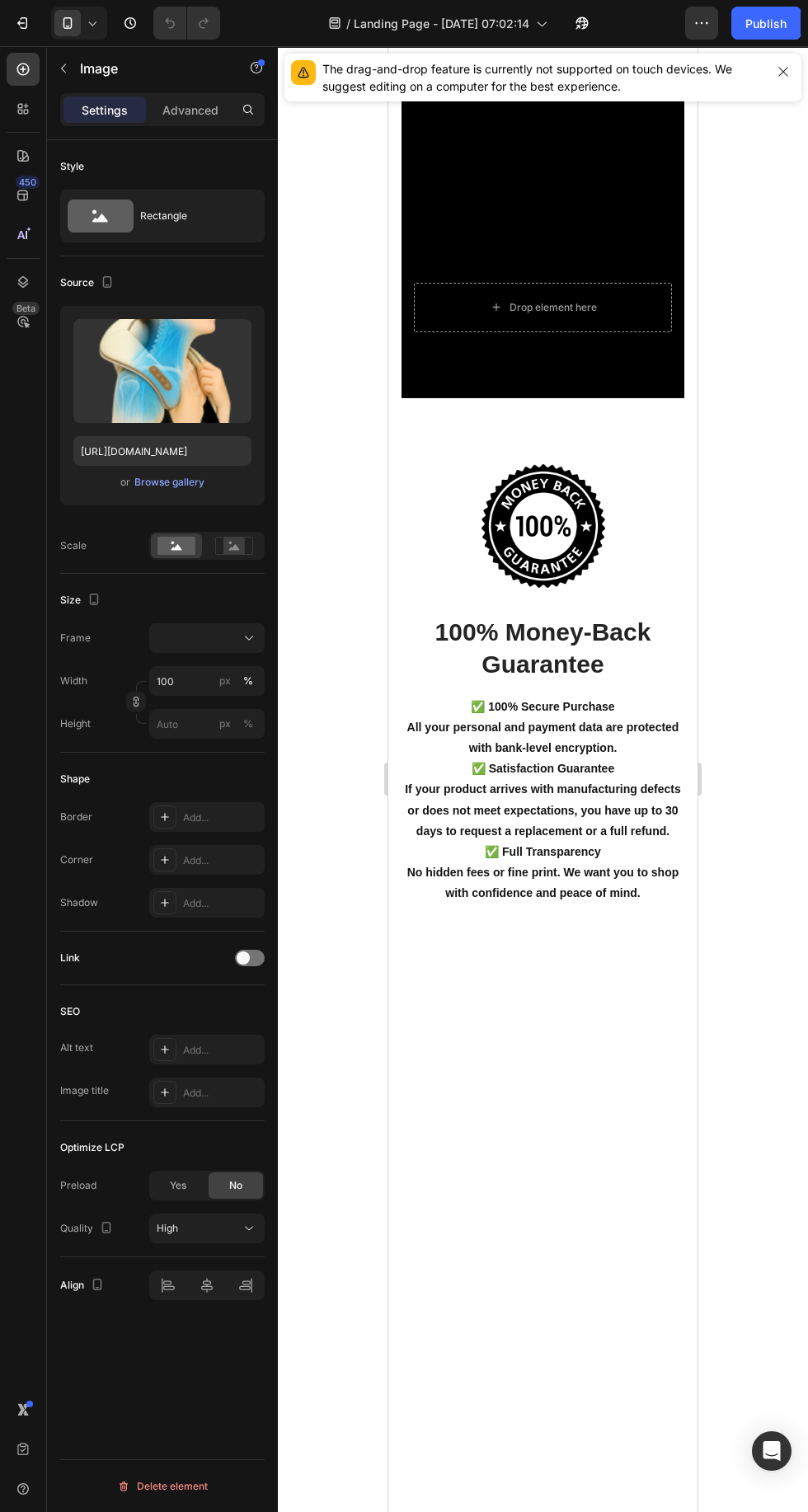
click at [697, 23] on icon "button" at bounding box center [697, 23] width 3 height 2
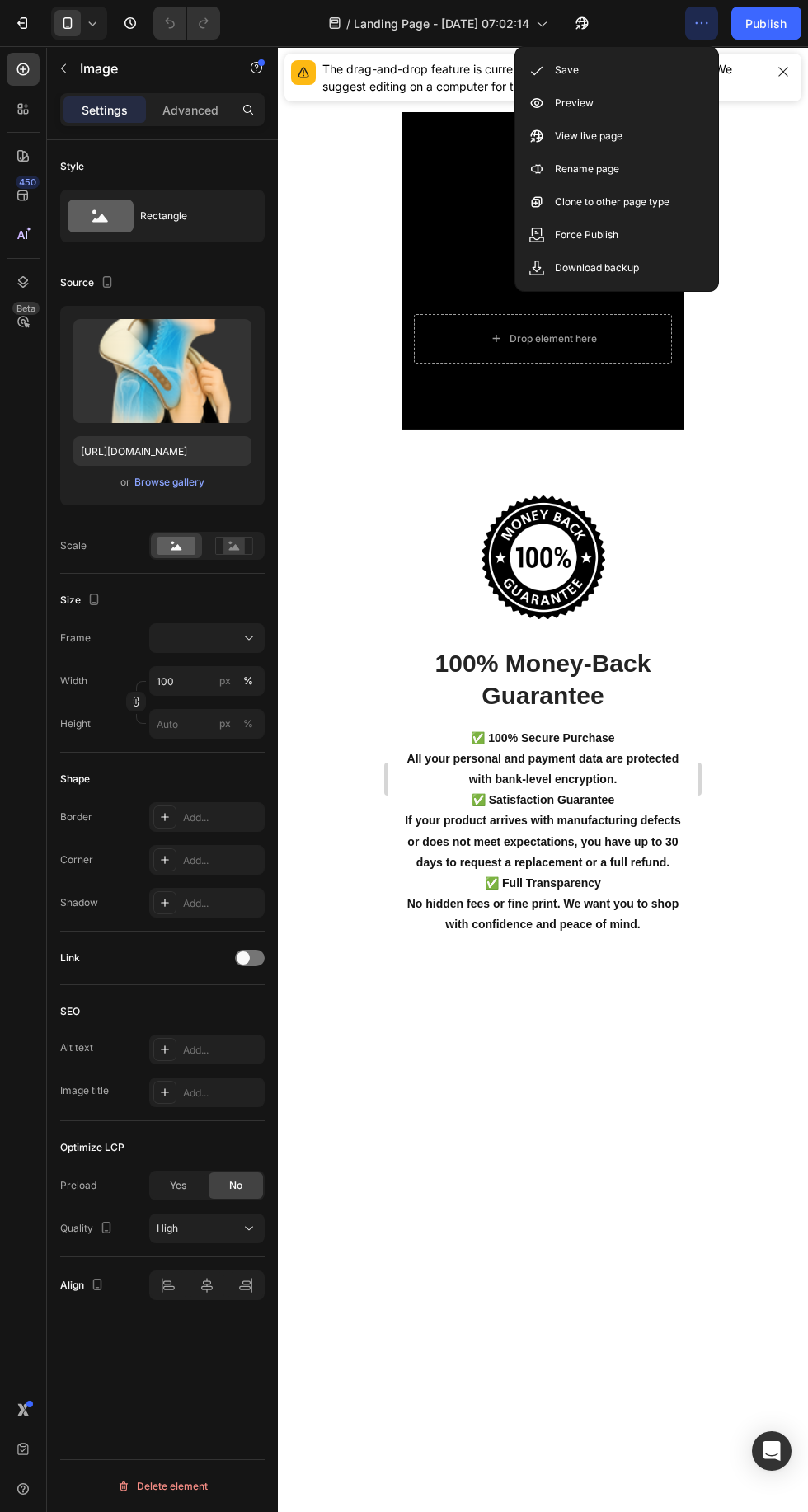
click at [602, 136] on p "View live page" at bounding box center [589, 136] width 67 height 17
click at [752, 28] on div "Publish" at bounding box center [766, 24] width 41 height 18
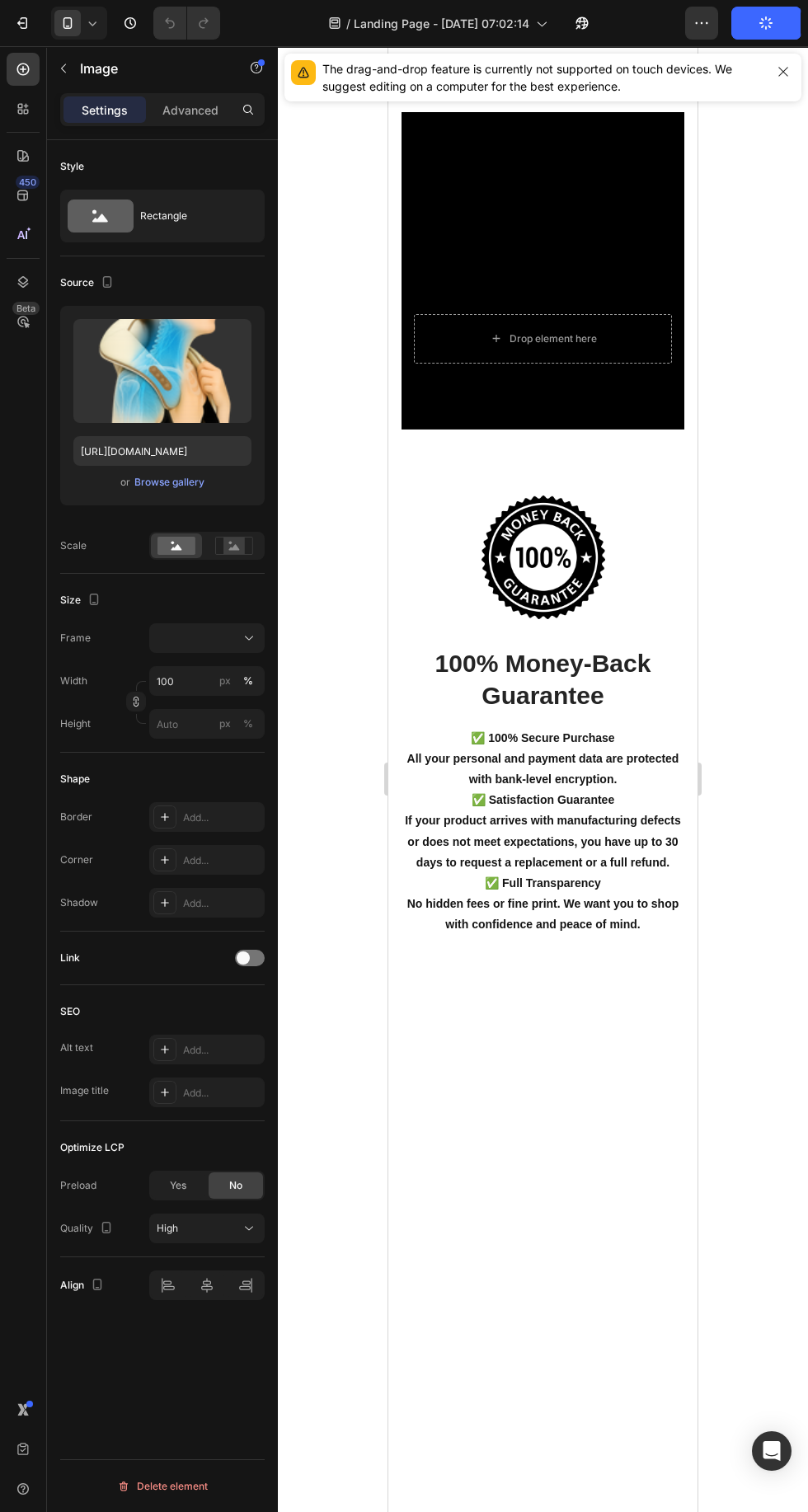
click at [766, 23] on icon "button" at bounding box center [766, 24] width 16 height 16
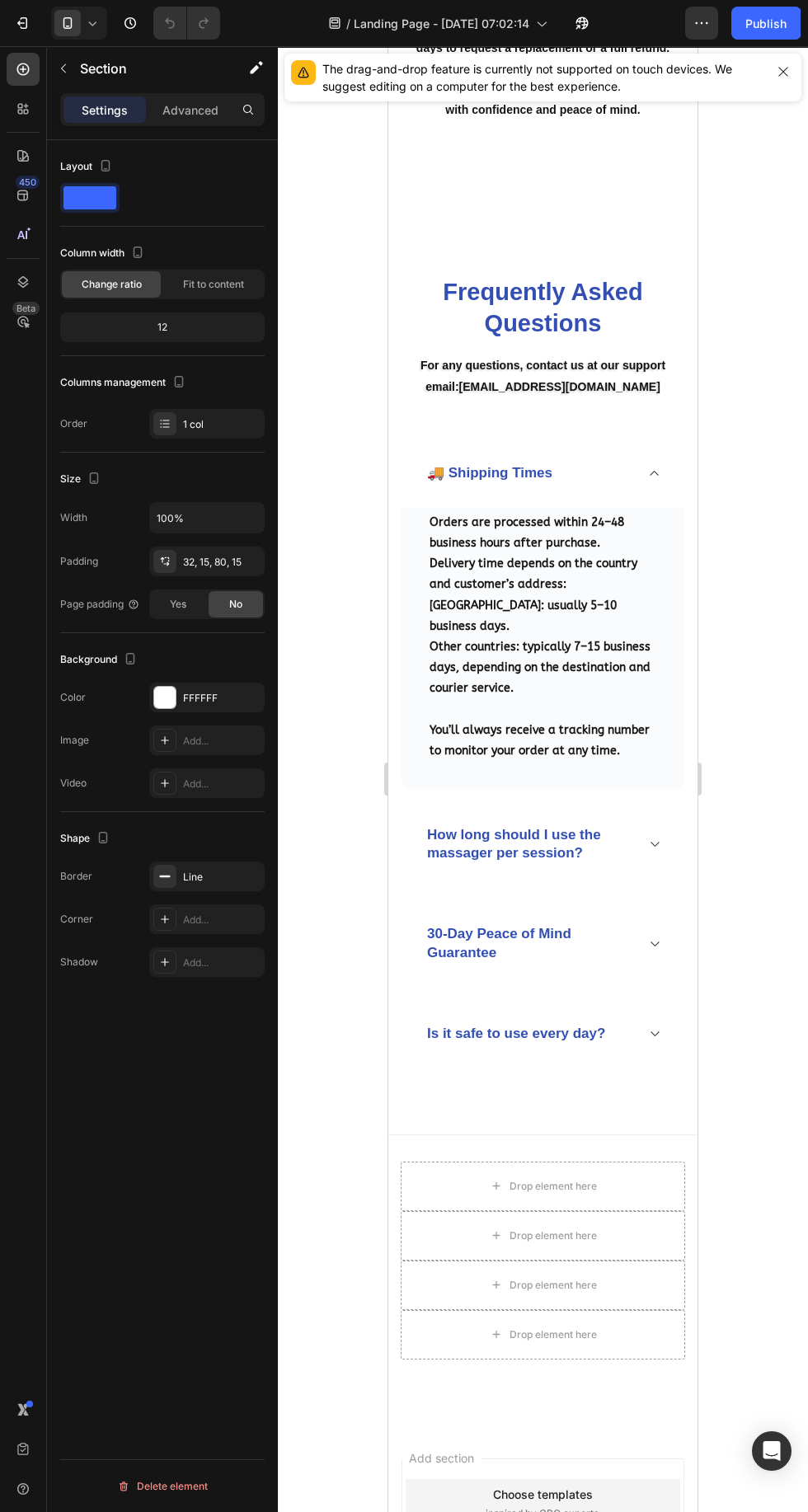
scroll to position [6598, 0]
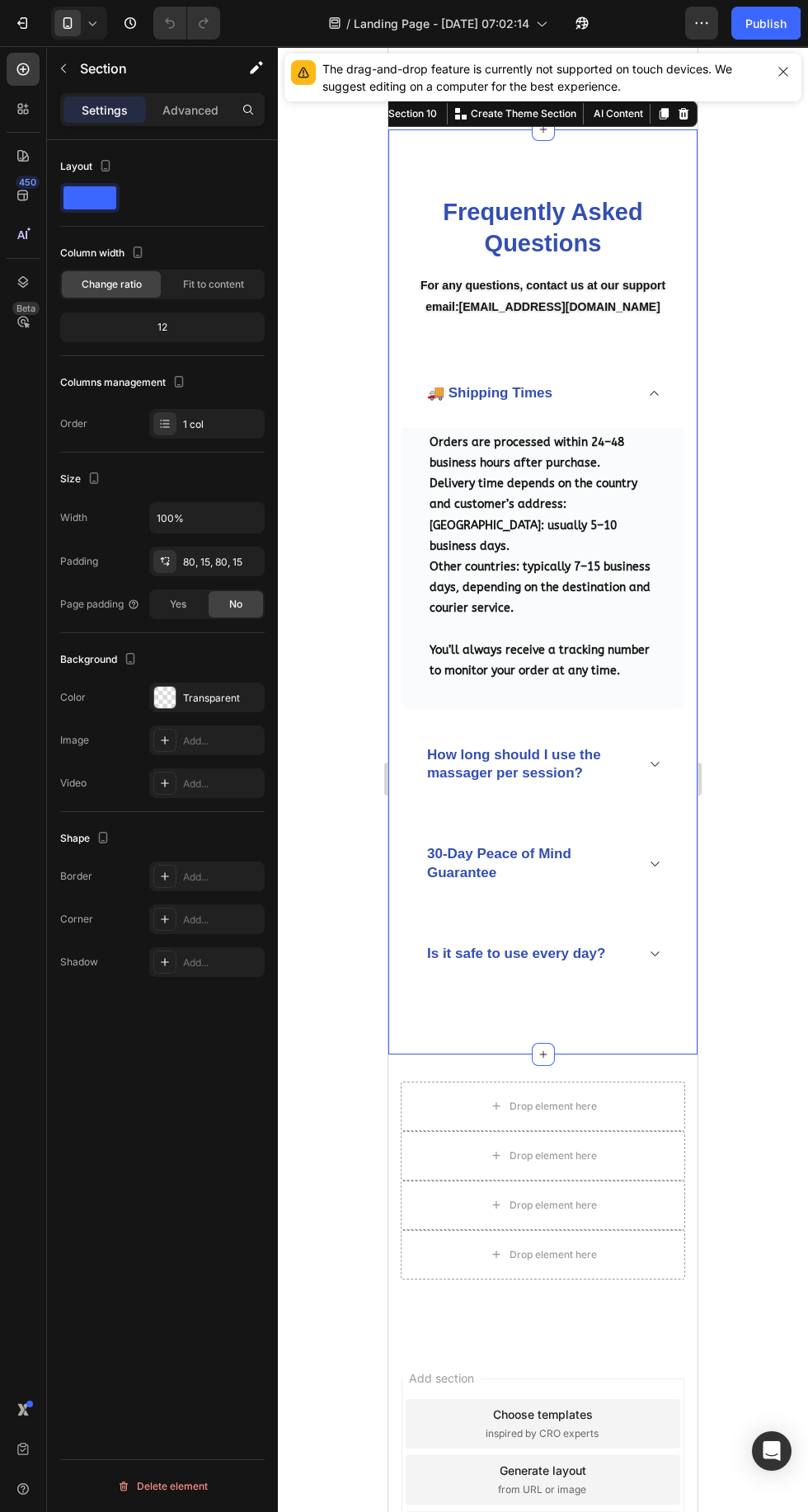
click at [697, 23] on icon "button" at bounding box center [697, 23] width 3 height 2
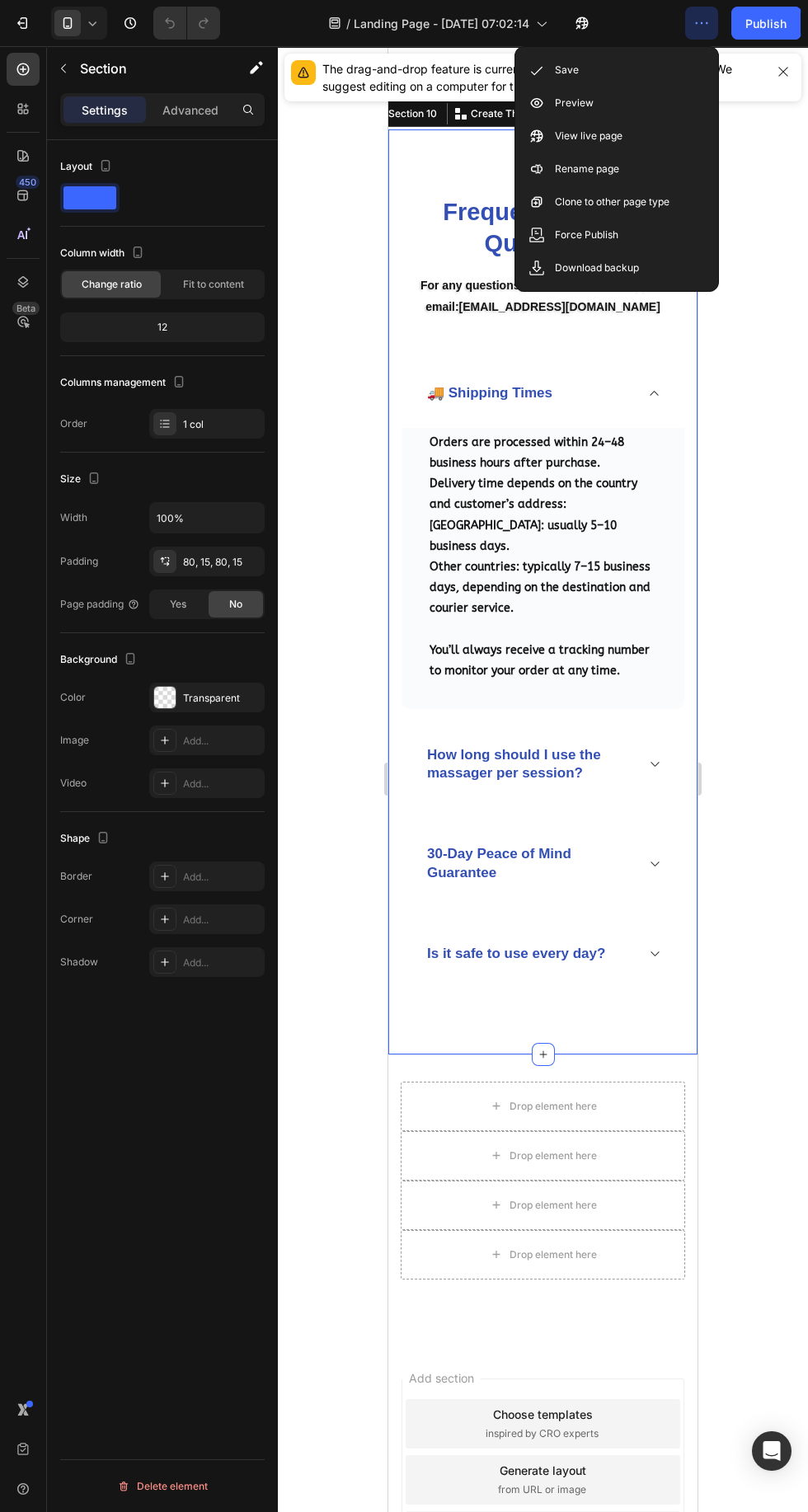
scroll to position [6546, 0]
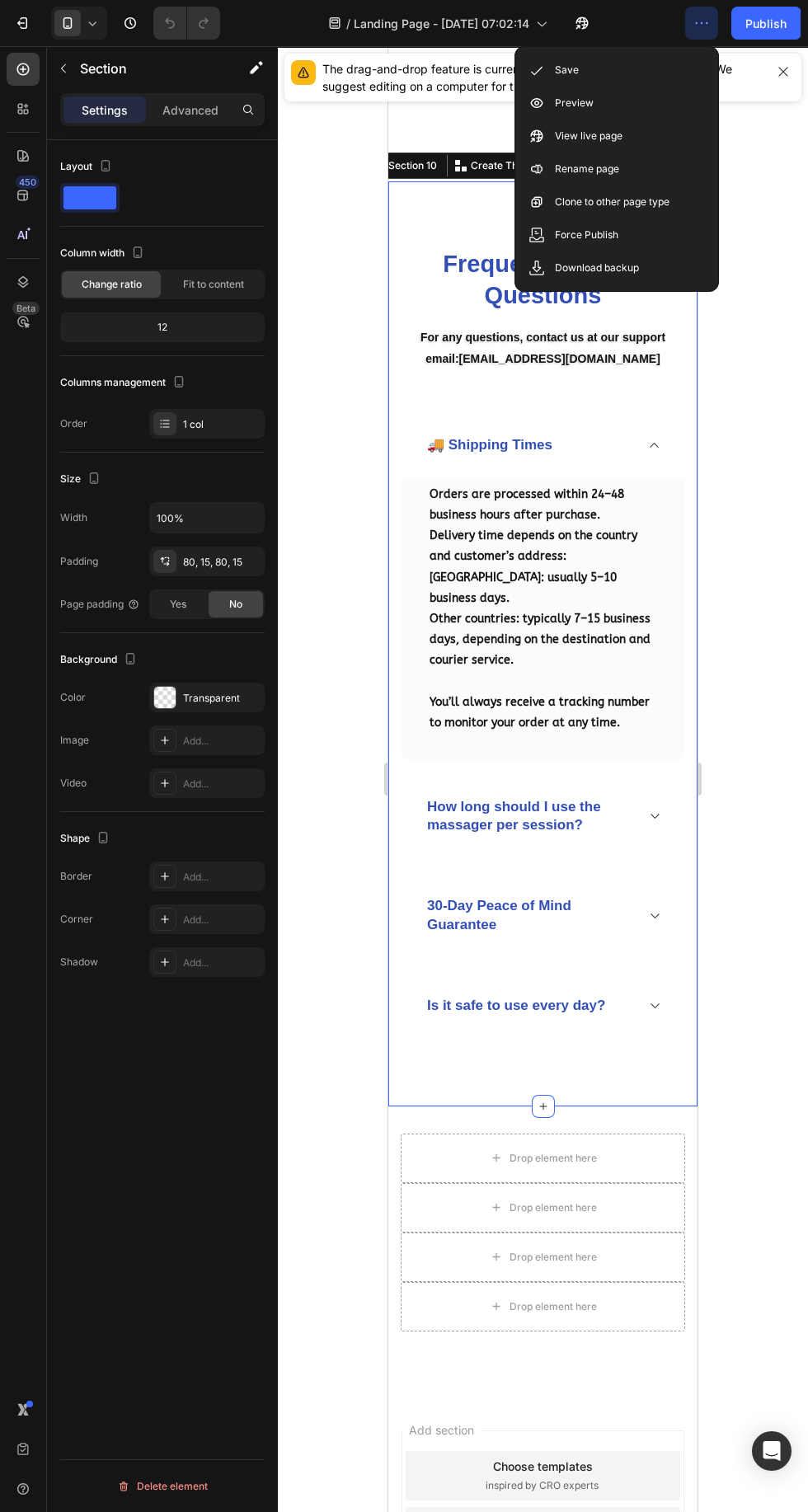
click at [561, 90] on div "Preview" at bounding box center [617, 103] width 190 height 33
